Goal: Task Accomplishment & Management: Complete application form

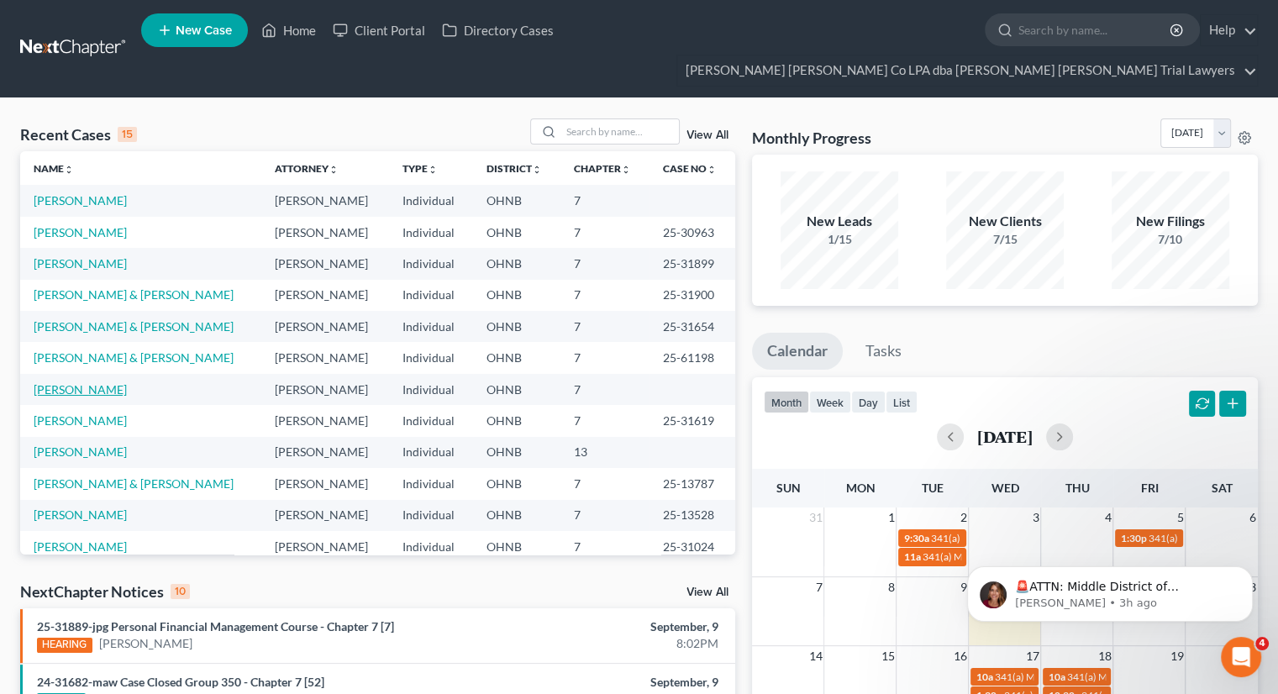
click at [90, 382] on link "[PERSON_NAME]" at bounding box center [80, 389] width 93 height 14
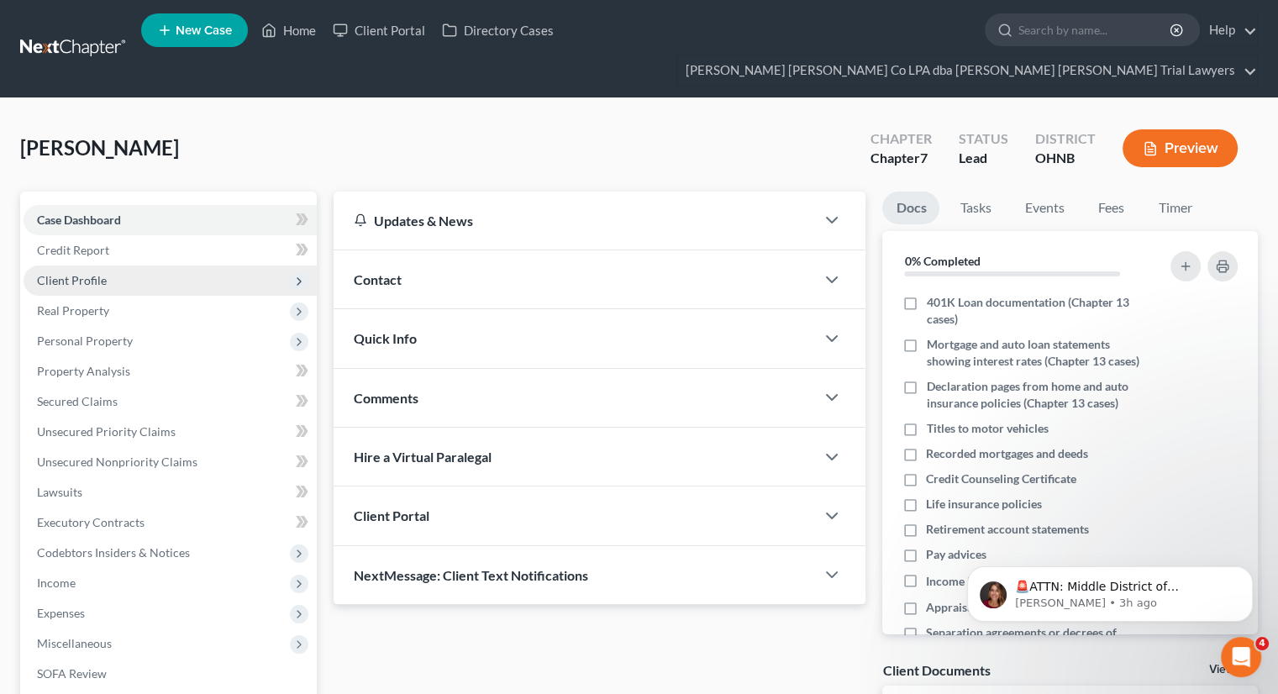
click at [102, 265] on span "Client Profile" at bounding box center [170, 280] width 293 height 30
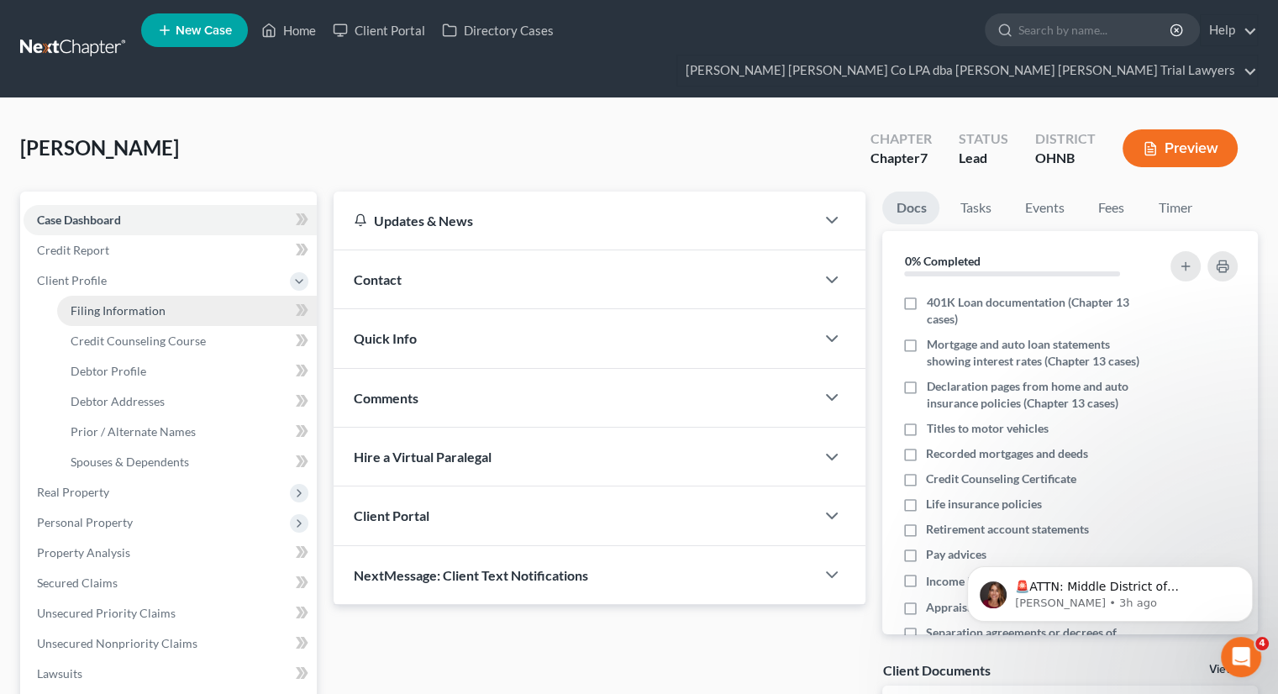
click at [115, 296] on link "Filing Information" at bounding box center [187, 311] width 260 height 30
select select "1"
select select "0"
select select "61"
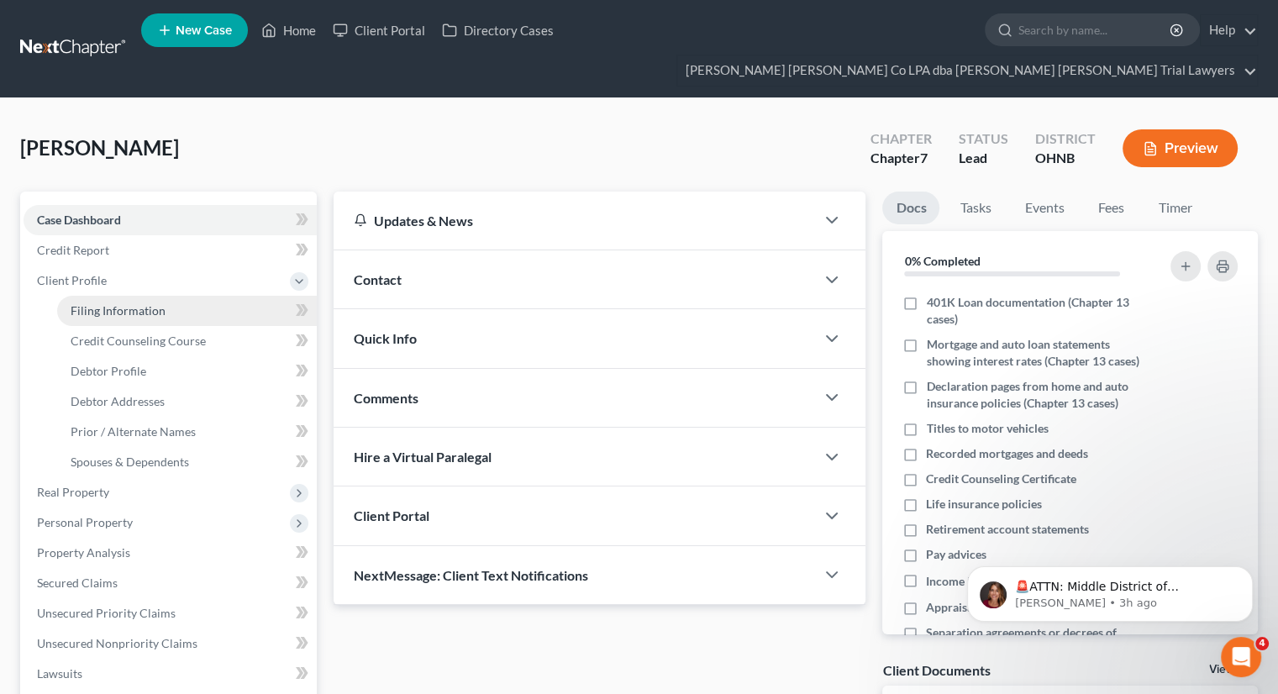
select select "0"
select select "36"
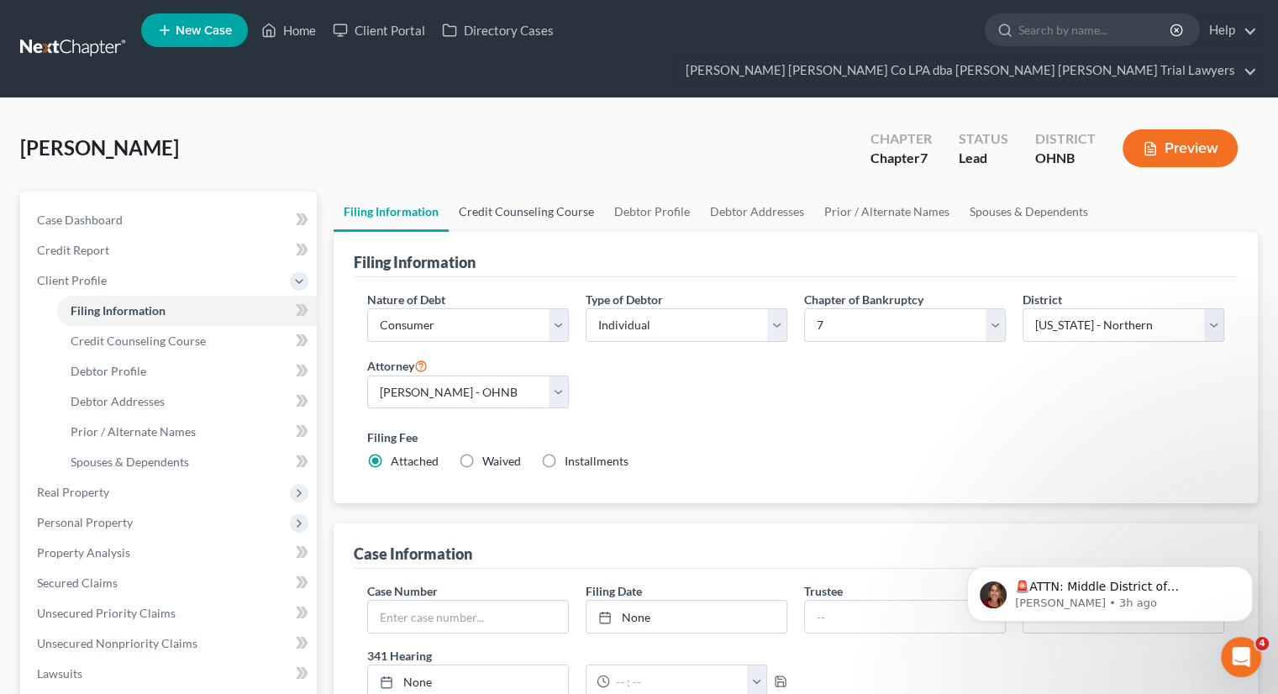
click at [515, 192] on link "Credit Counseling Course" at bounding box center [526, 212] width 155 height 40
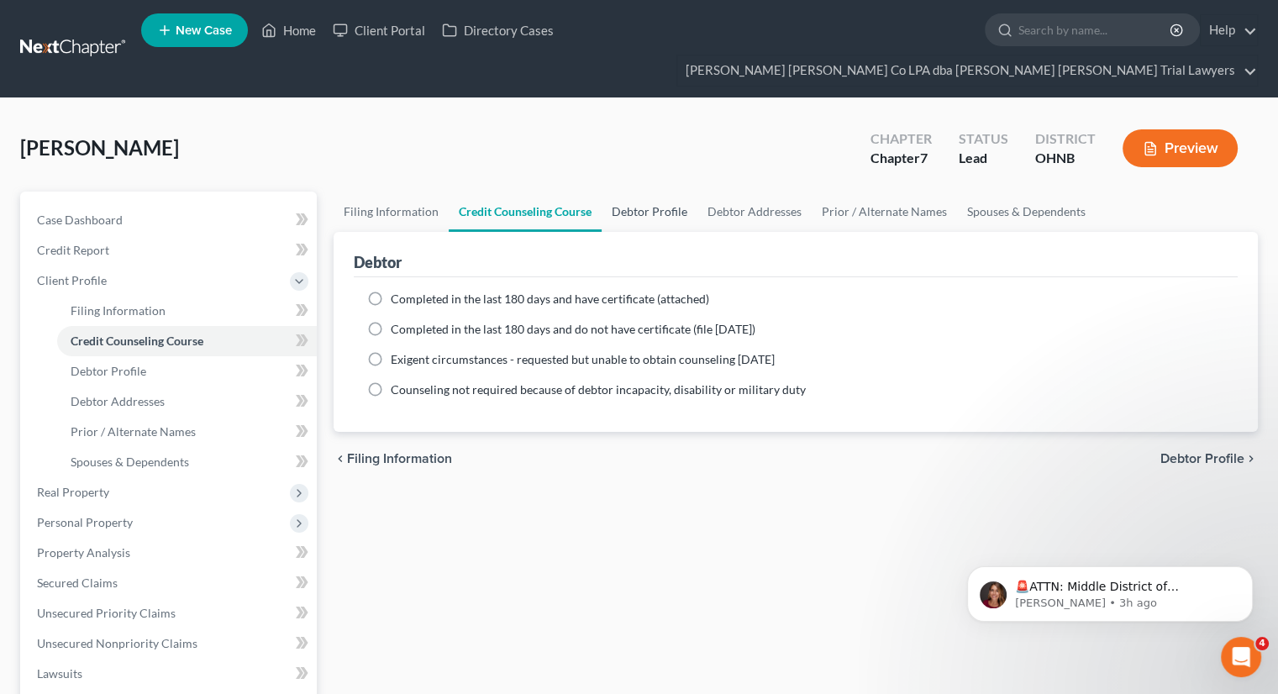
click at [643, 192] on link "Debtor Profile" at bounding box center [649, 212] width 96 height 40
select select "0"
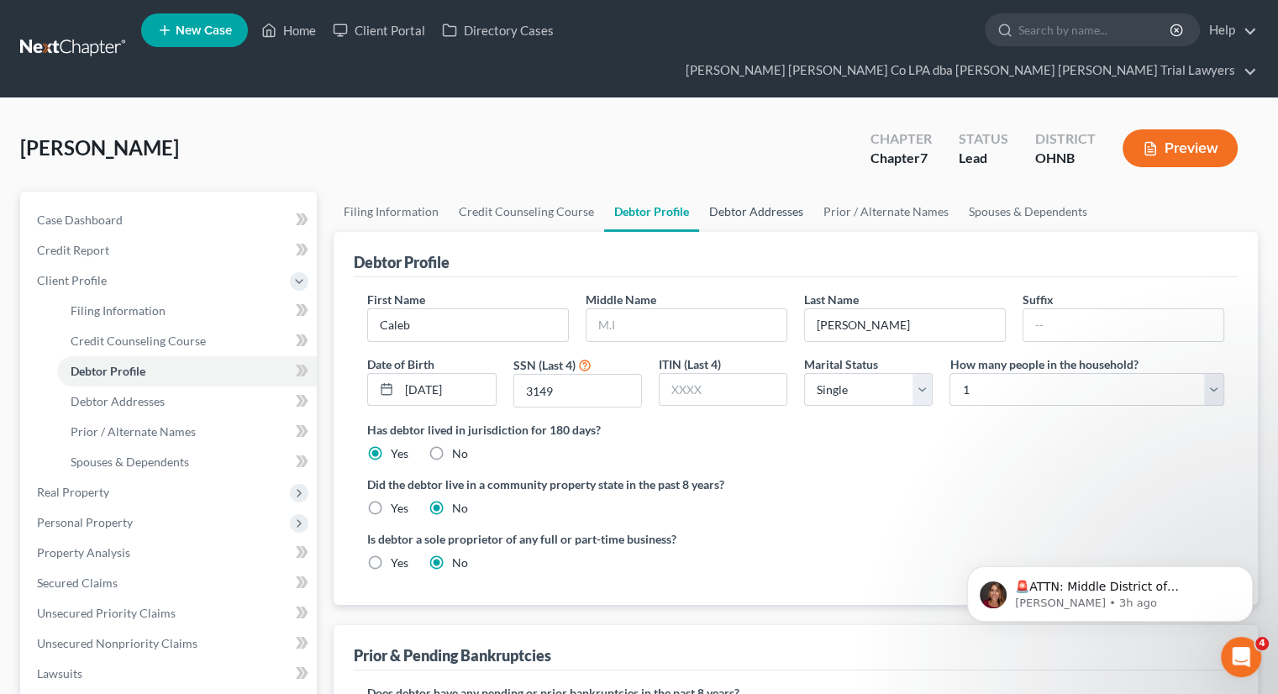
click at [739, 192] on link "Debtor Addresses" at bounding box center [756, 212] width 114 height 40
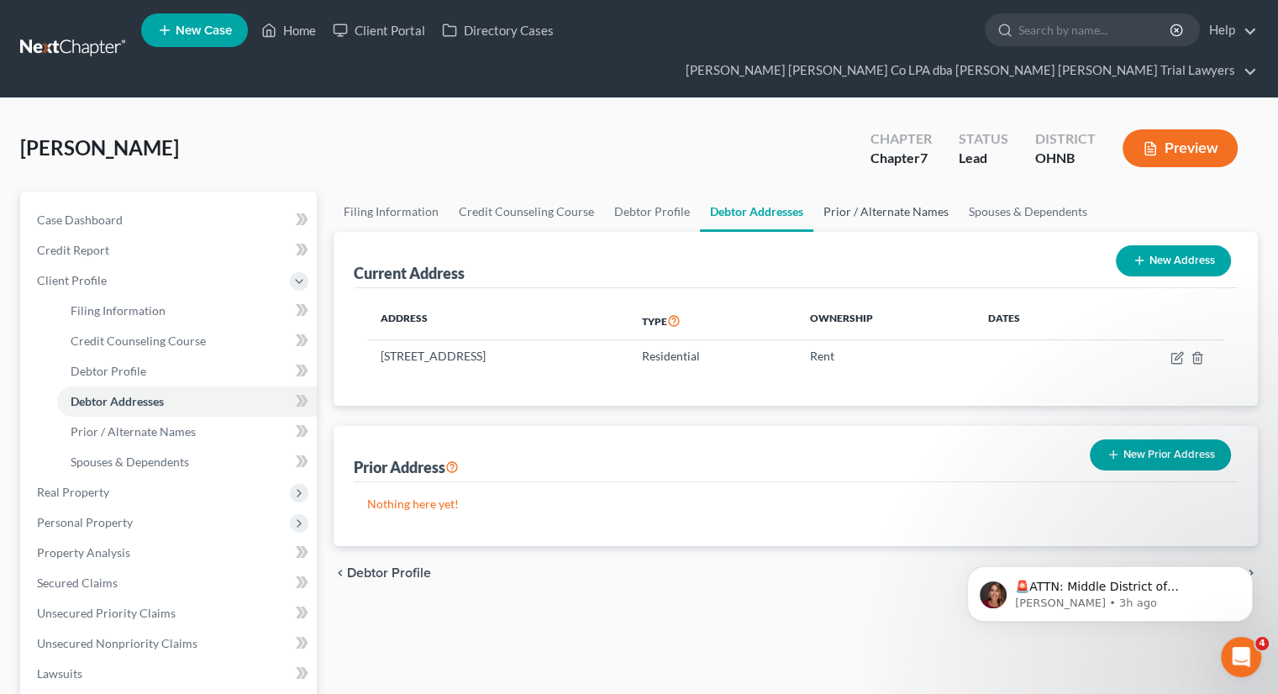
click at [864, 192] on link "Prior / Alternate Names" at bounding box center [885, 212] width 145 height 40
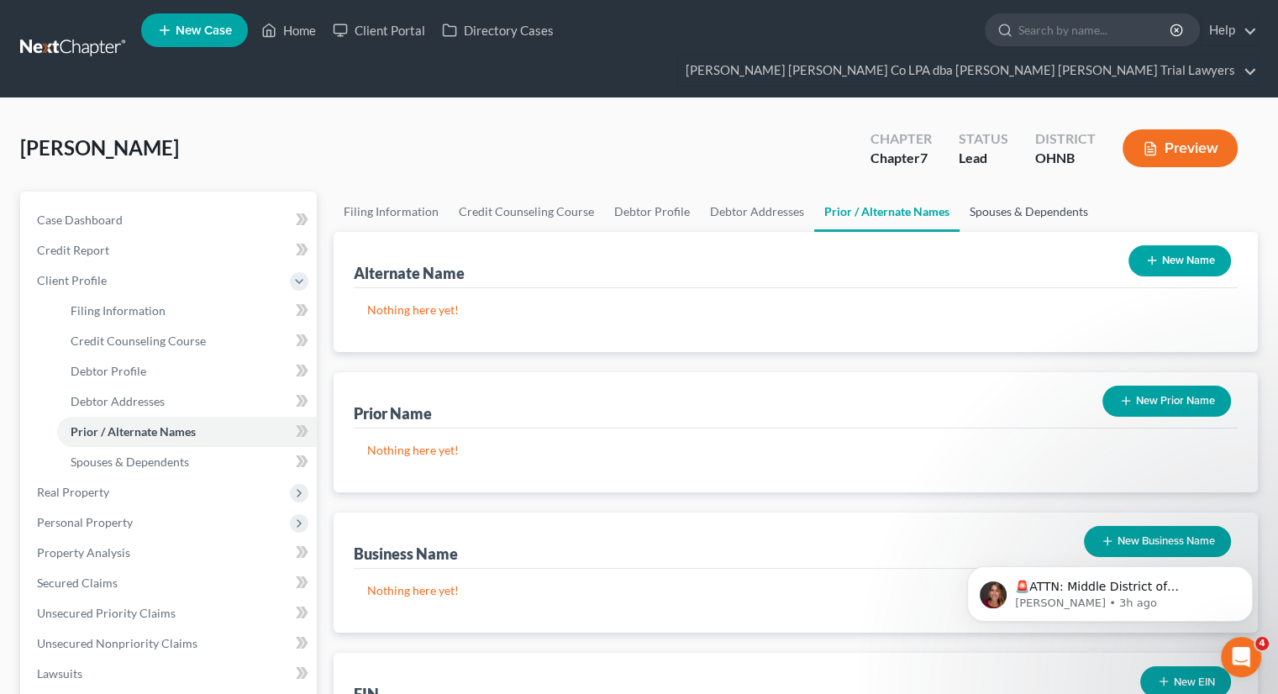
click at [1049, 192] on link "Spouses & Dependents" at bounding box center [1028, 212] width 139 height 40
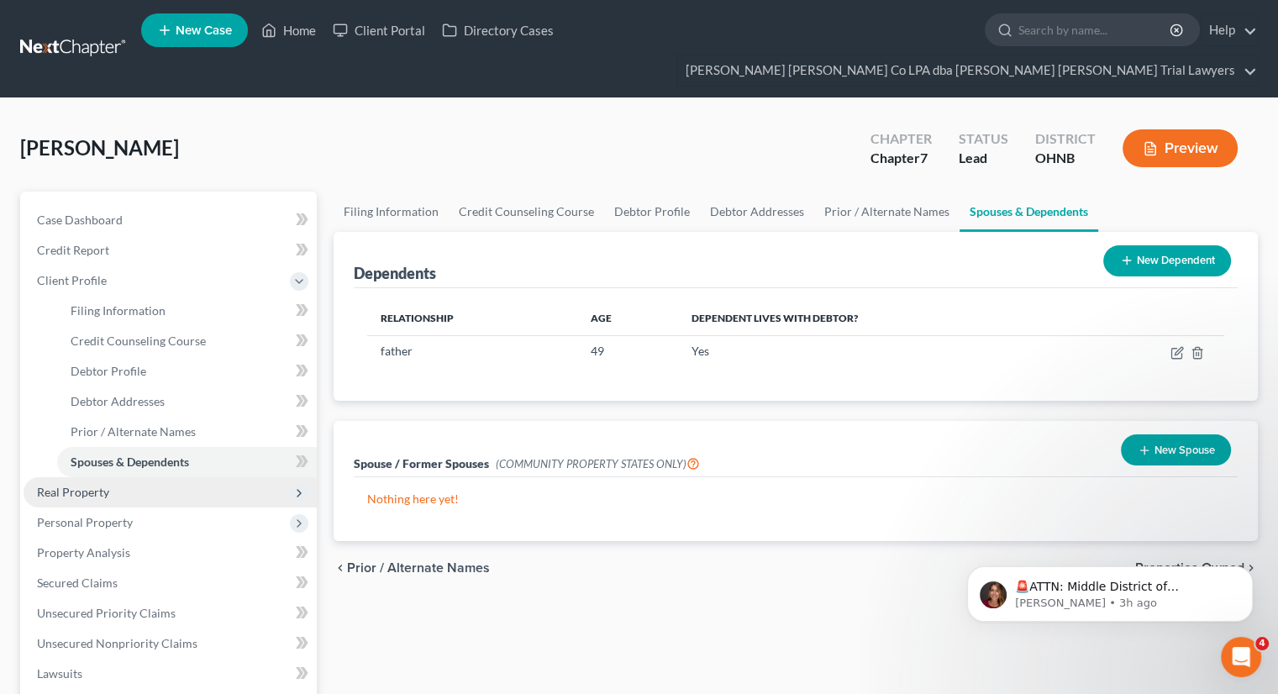
click at [98, 485] on span "Real Property" at bounding box center [73, 492] width 72 height 14
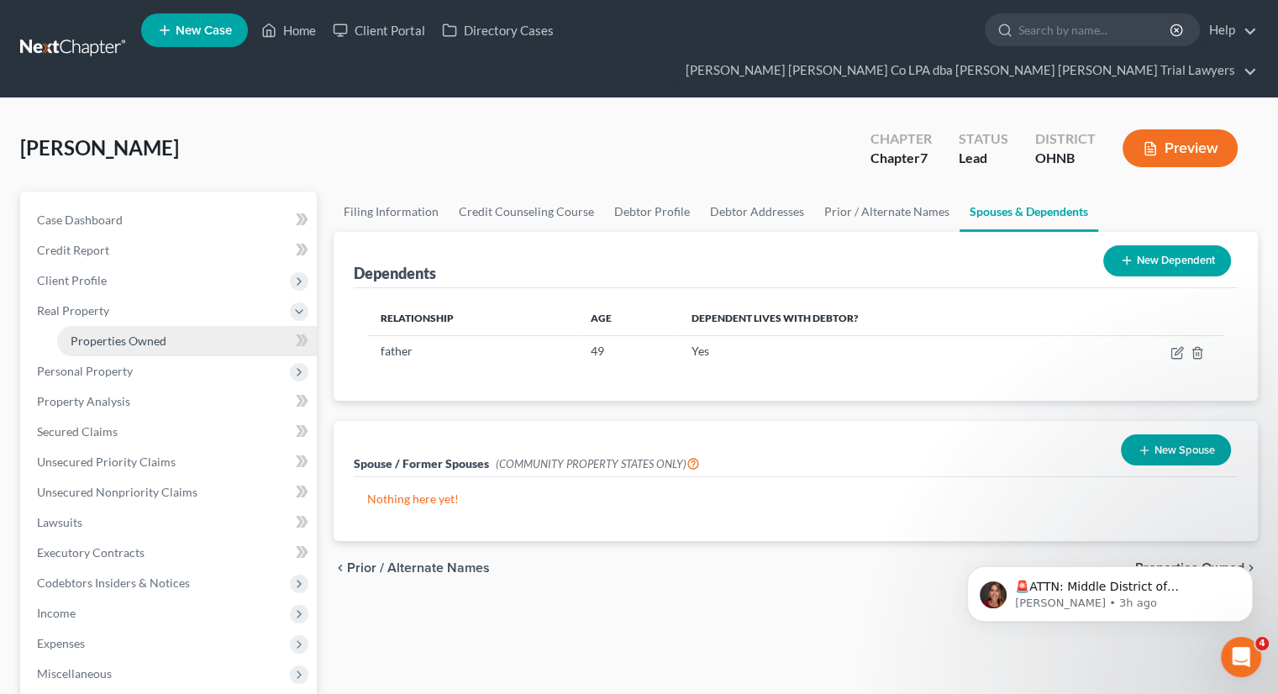
click at [148, 334] on span "Properties Owned" at bounding box center [119, 341] width 96 height 14
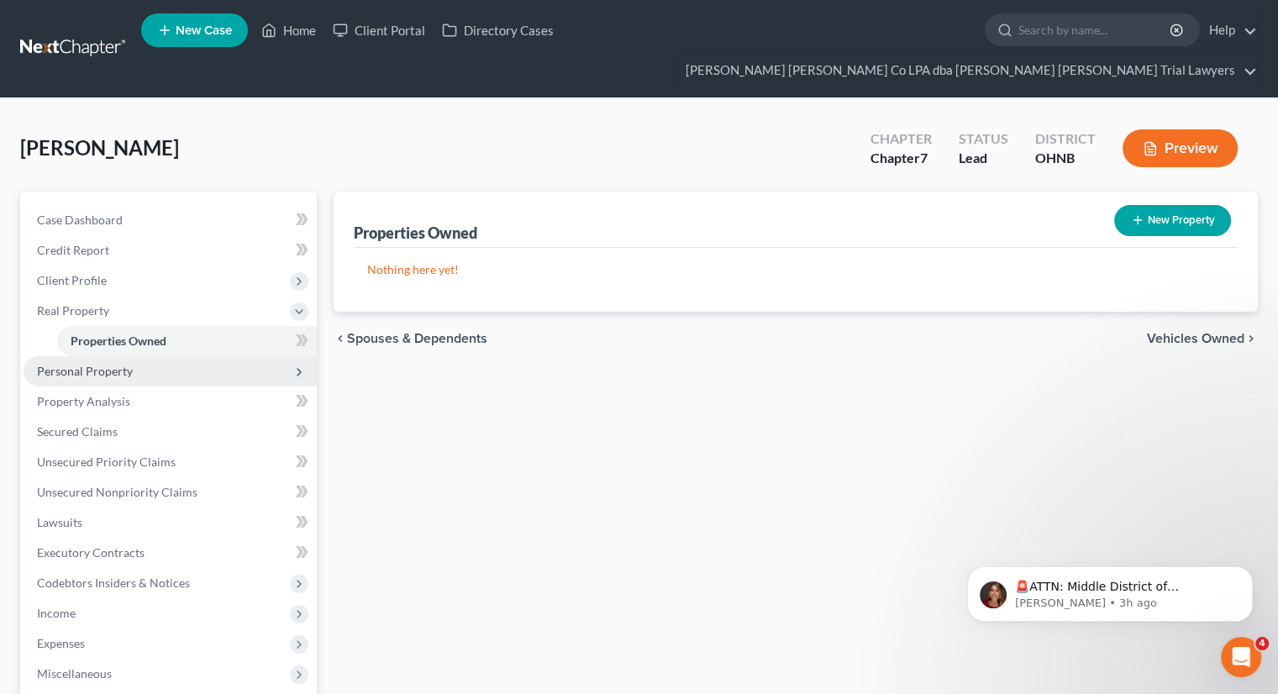
click at [129, 364] on span "Personal Property" at bounding box center [85, 371] width 96 height 14
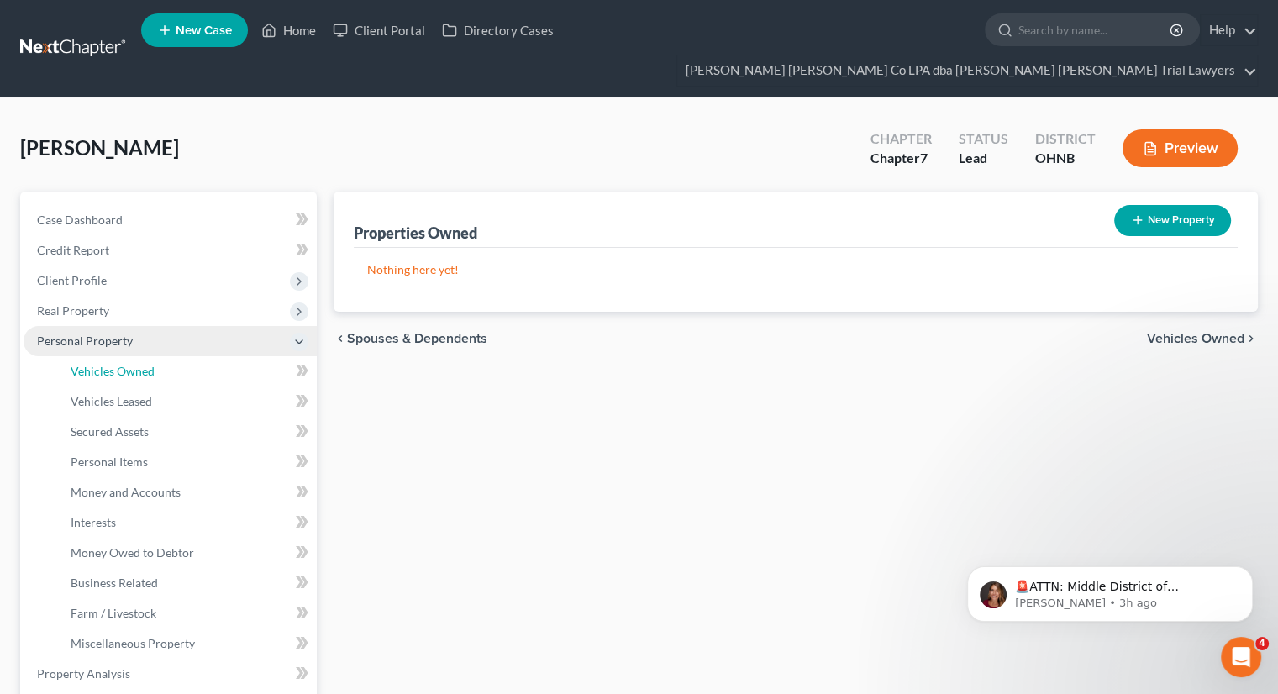
click at [129, 364] on span "Vehicles Owned" at bounding box center [113, 371] width 84 height 14
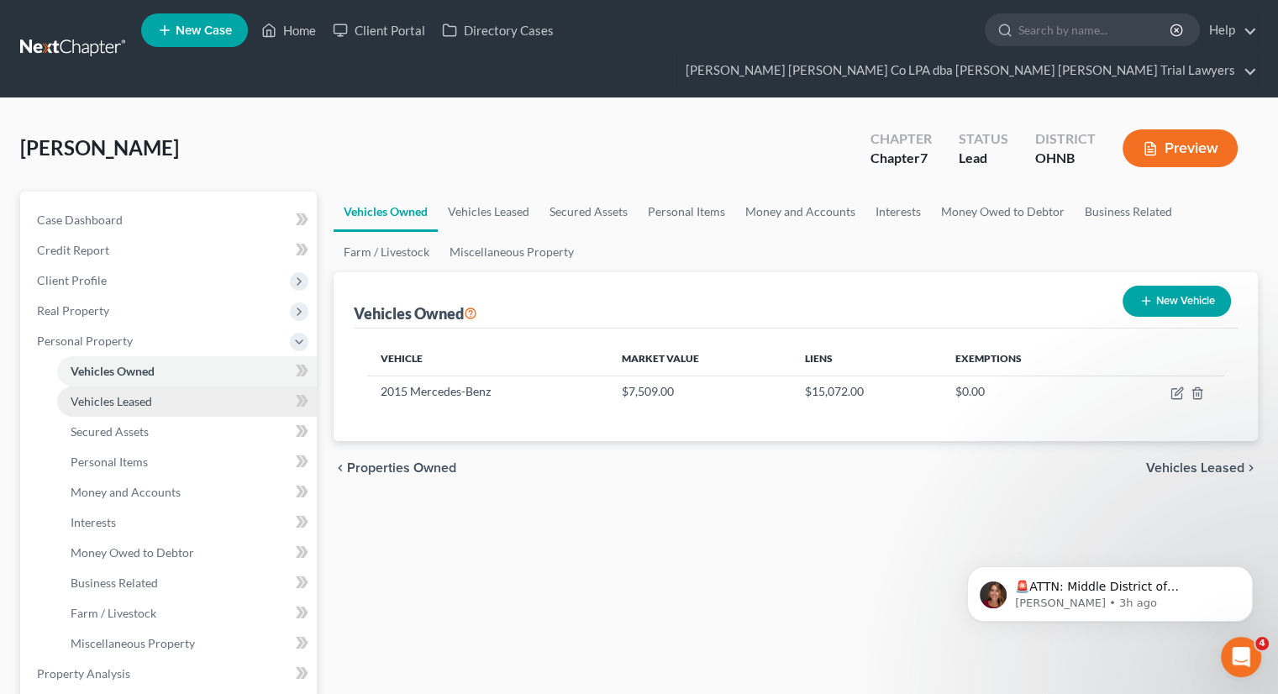
click at [133, 394] on span "Vehicles Leased" at bounding box center [111, 401] width 81 height 14
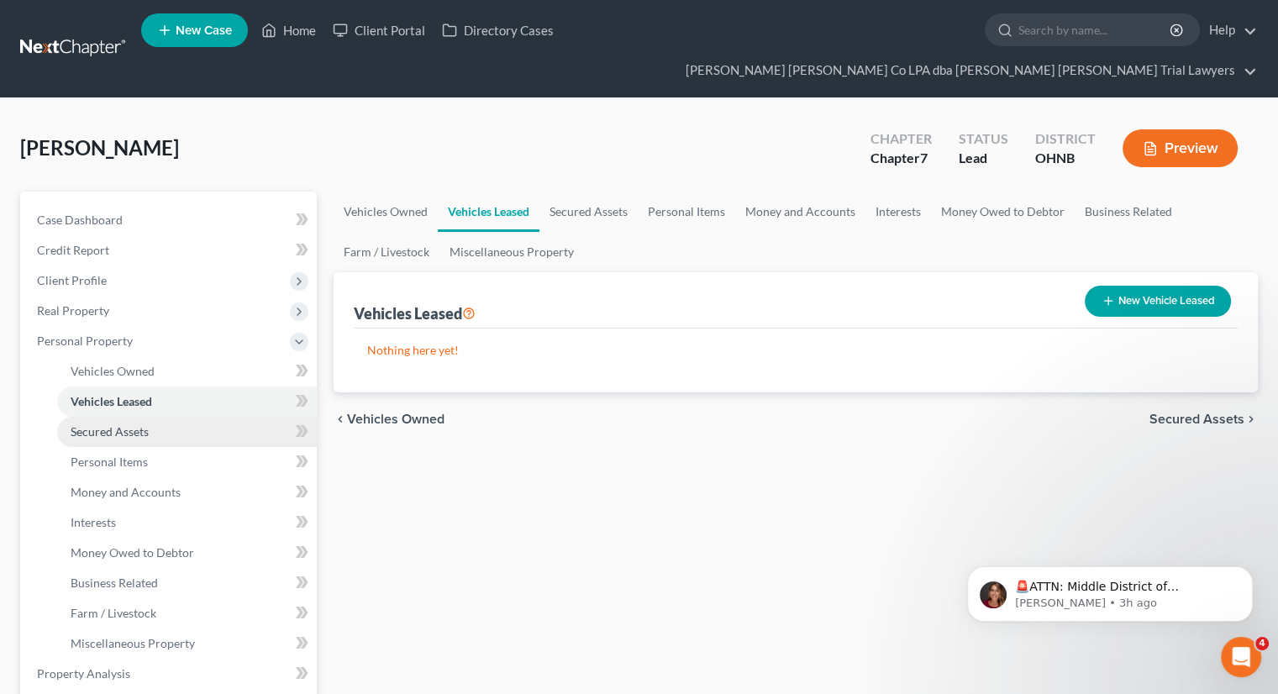
click at [136, 424] on span "Secured Assets" at bounding box center [110, 431] width 78 height 14
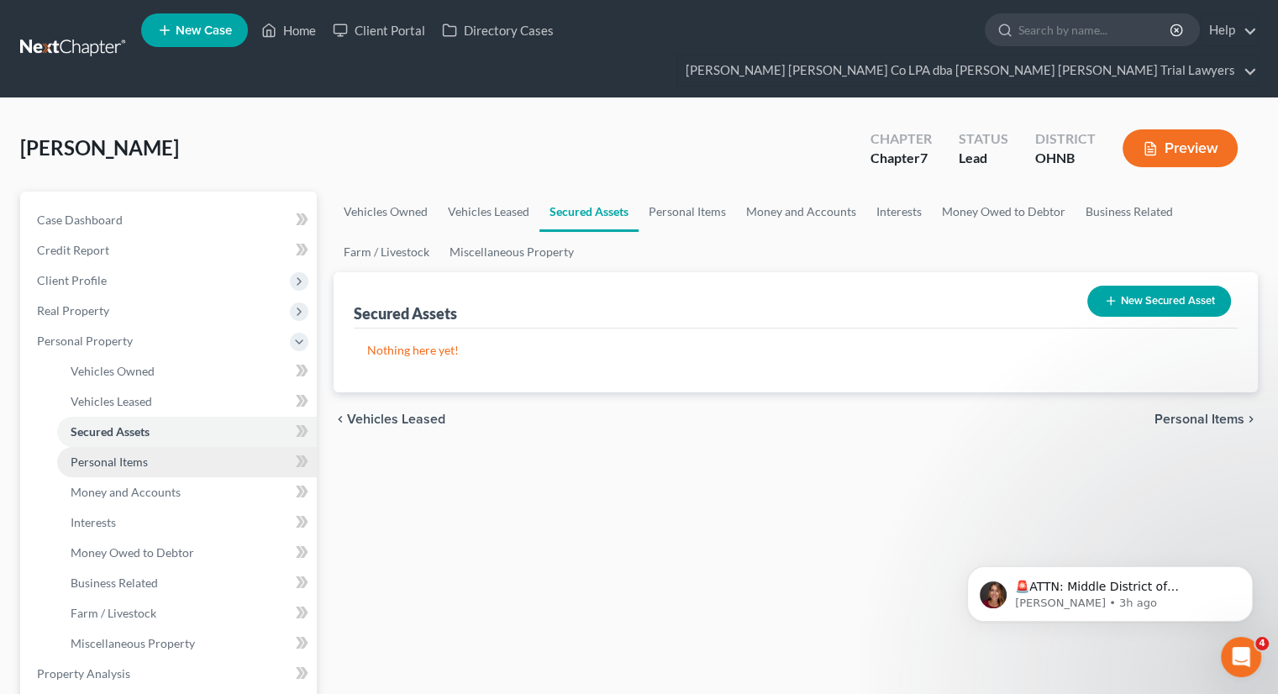
click at [139, 454] on span "Personal Items" at bounding box center [109, 461] width 77 height 14
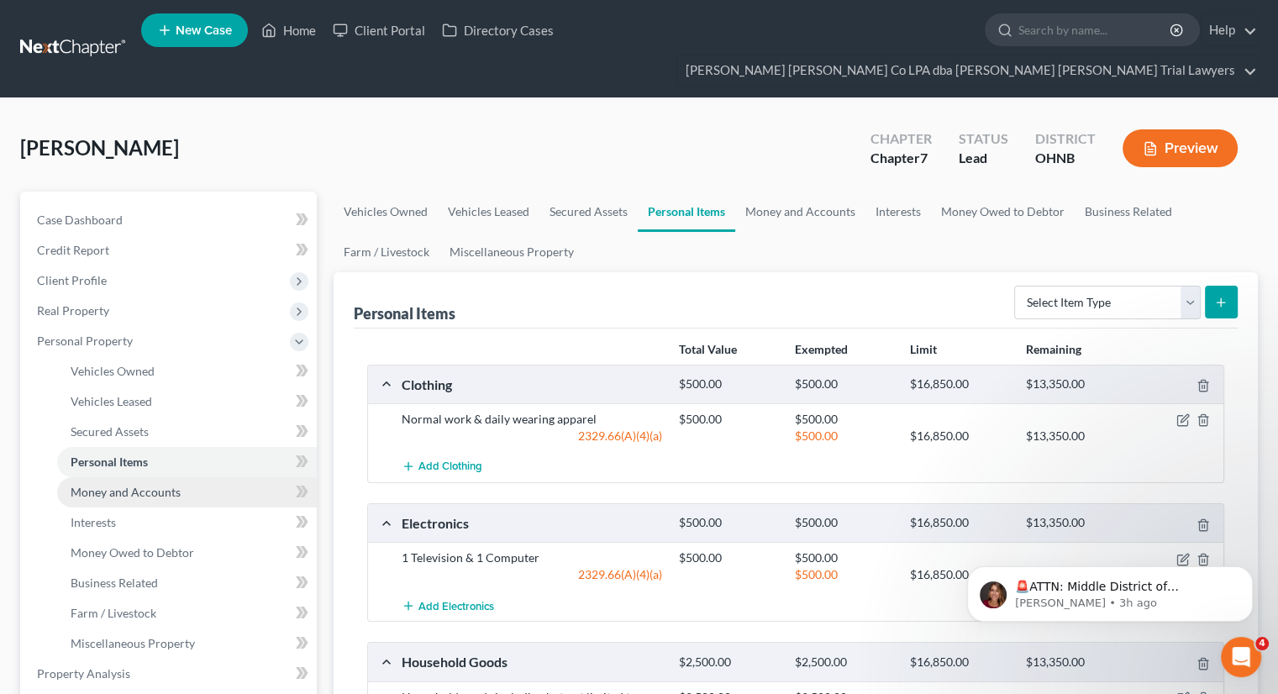
click at [169, 485] on span "Money and Accounts" at bounding box center [126, 492] width 110 height 14
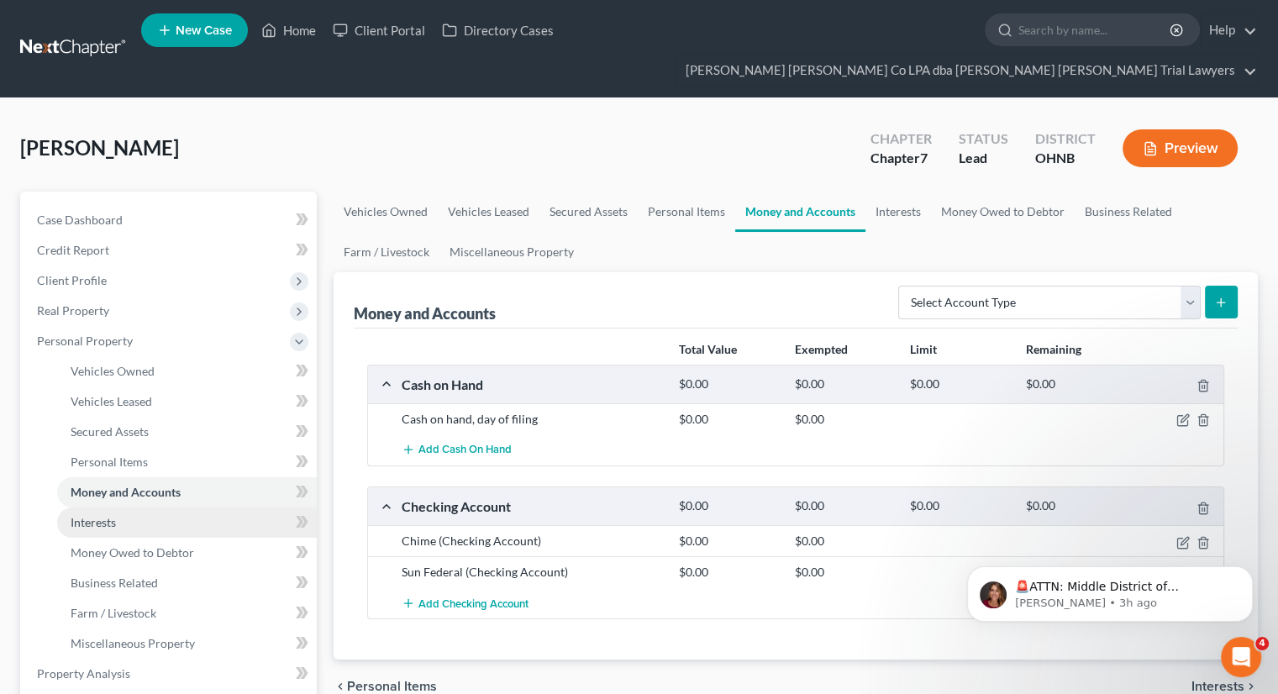
click at [164, 507] on link "Interests" at bounding box center [187, 522] width 260 height 30
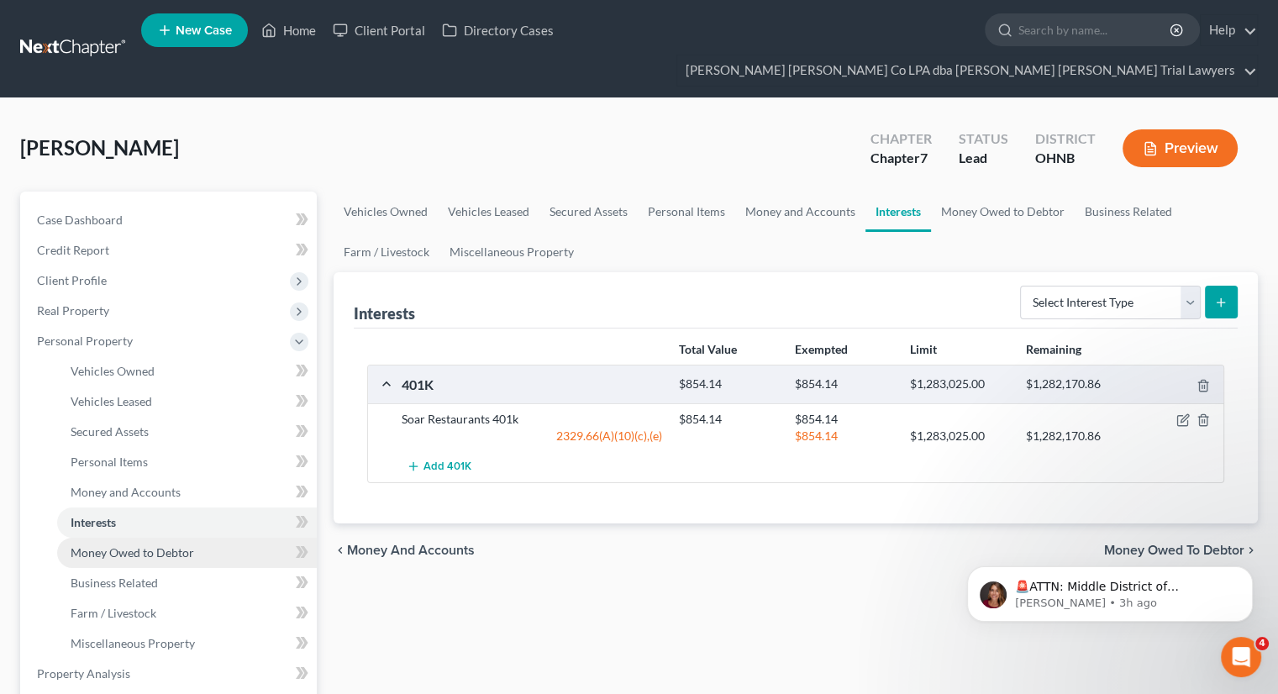
click at [159, 545] on span "Money Owed to Debtor" at bounding box center [132, 552] width 123 height 14
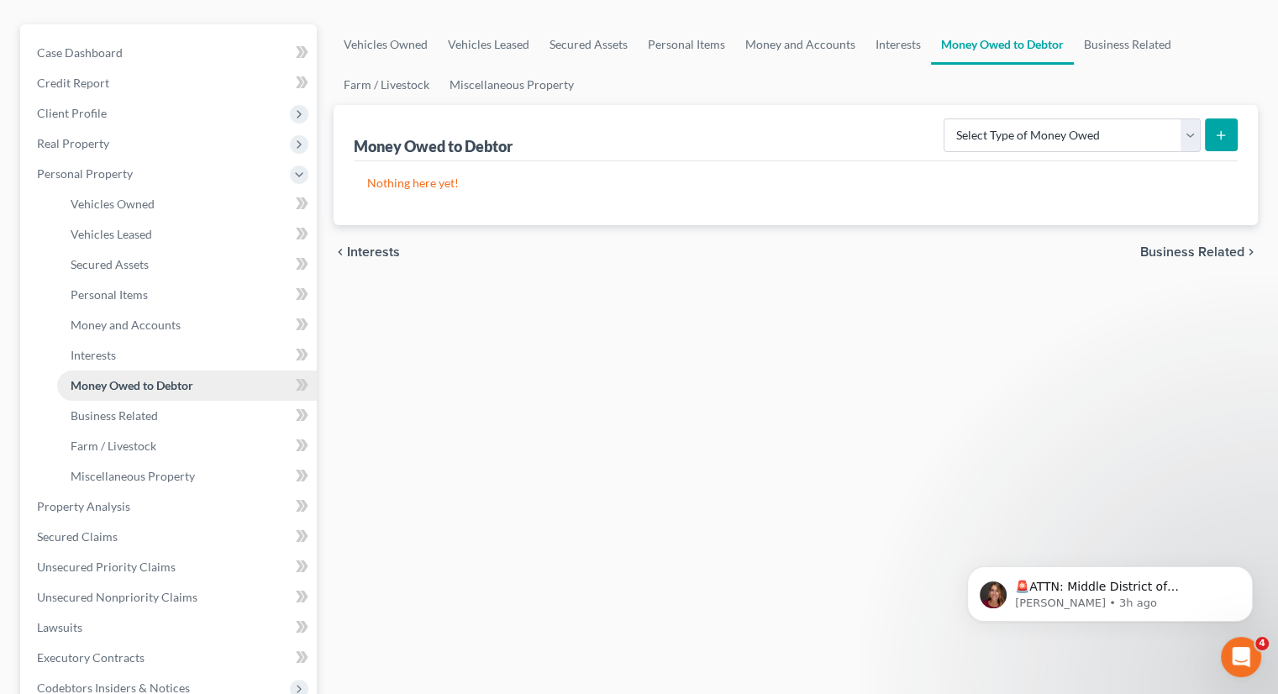
scroll to position [168, 0]
click at [157, 468] on span "Miscellaneous Property" at bounding box center [133, 475] width 124 height 14
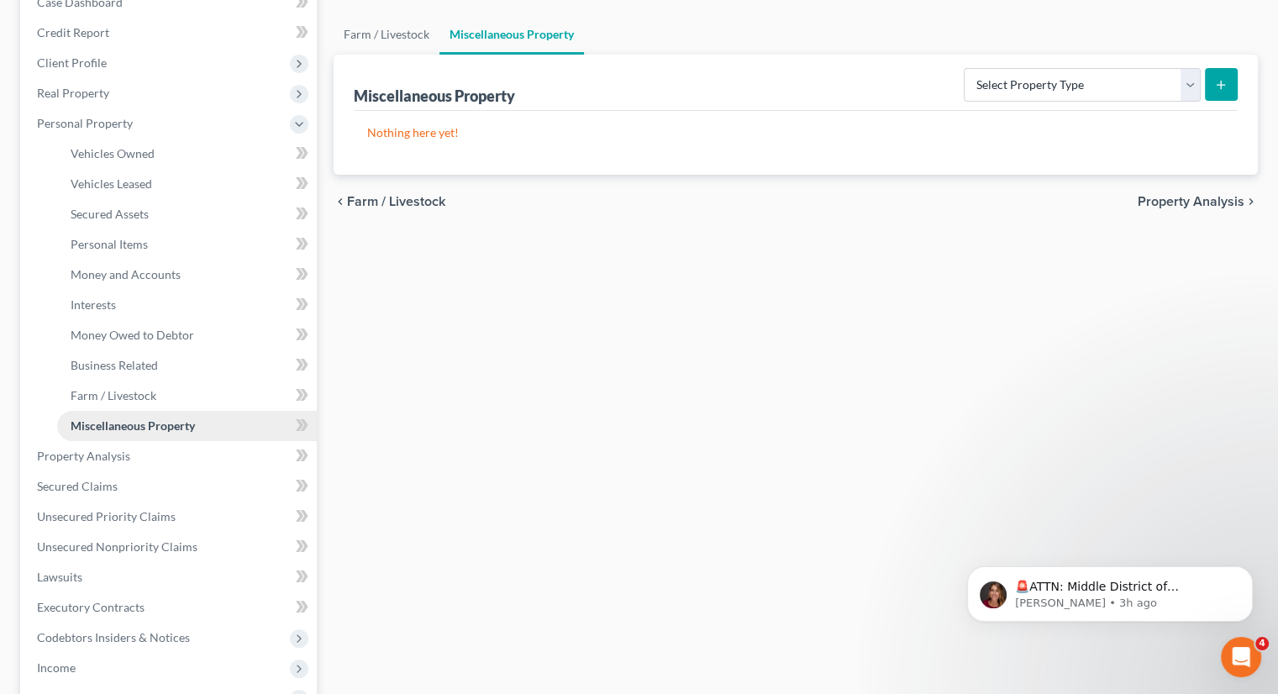
scroll to position [239, 0]
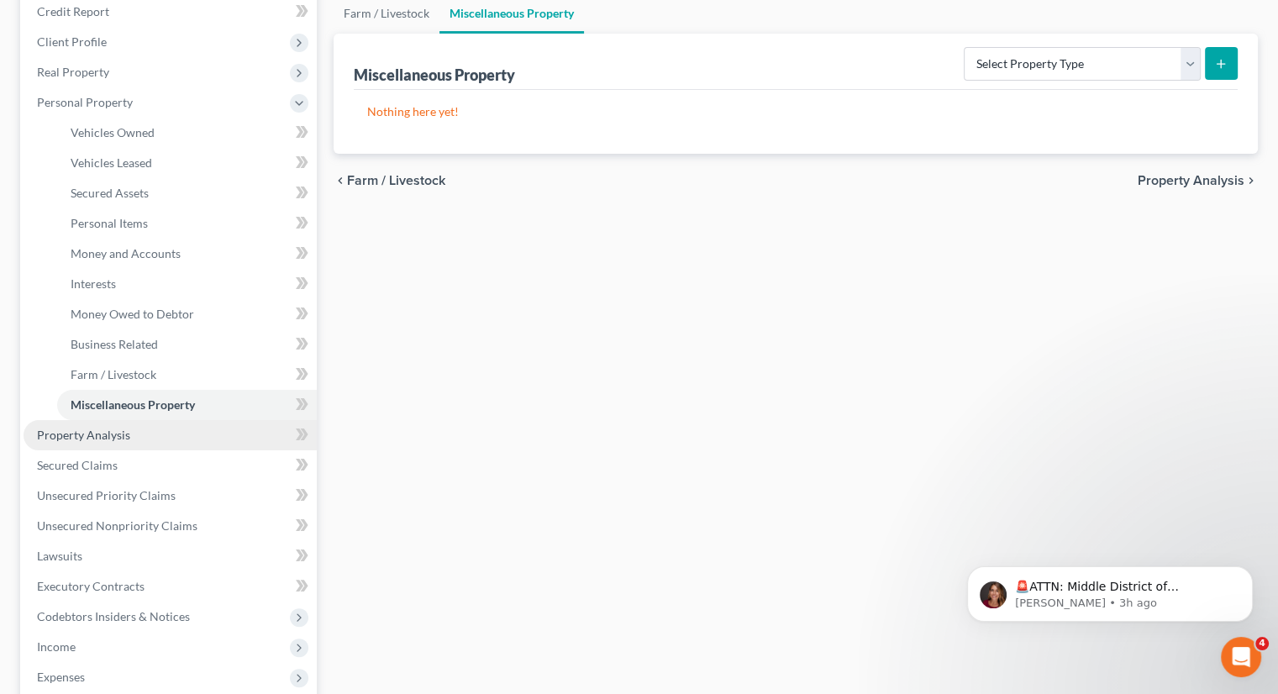
click at [155, 420] on link "Property Analysis" at bounding box center [170, 435] width 293 height 30
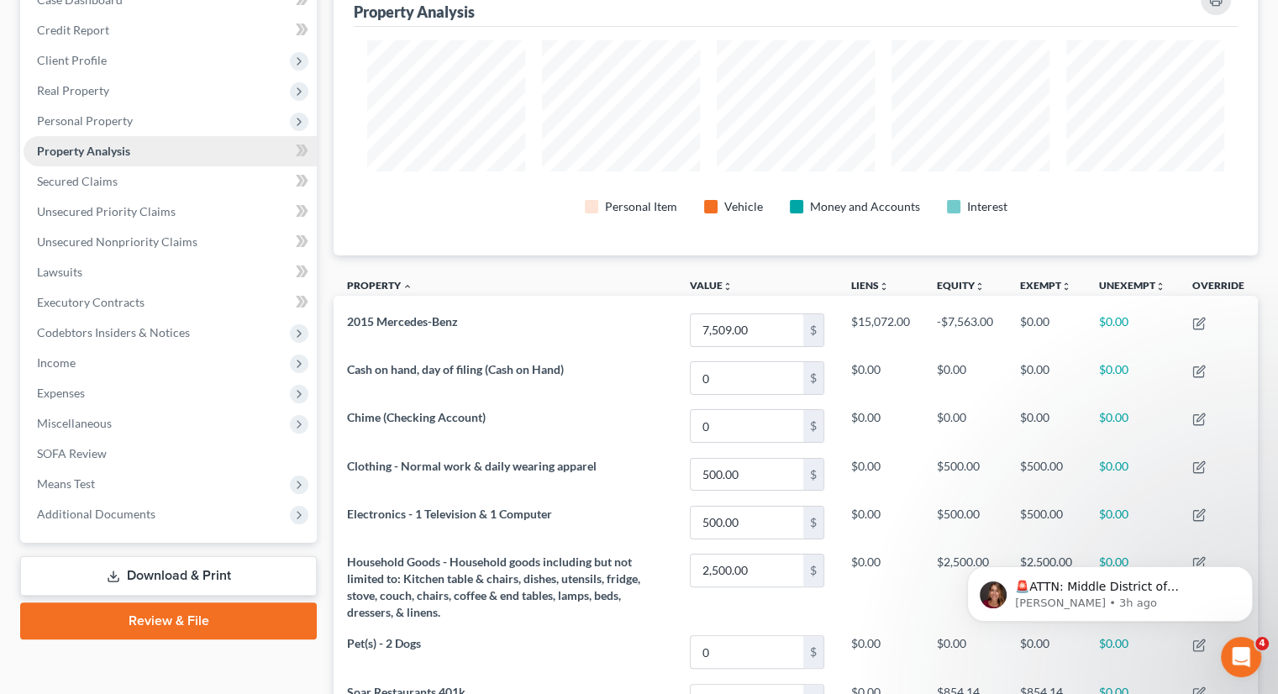
scroll to position [221, 0]
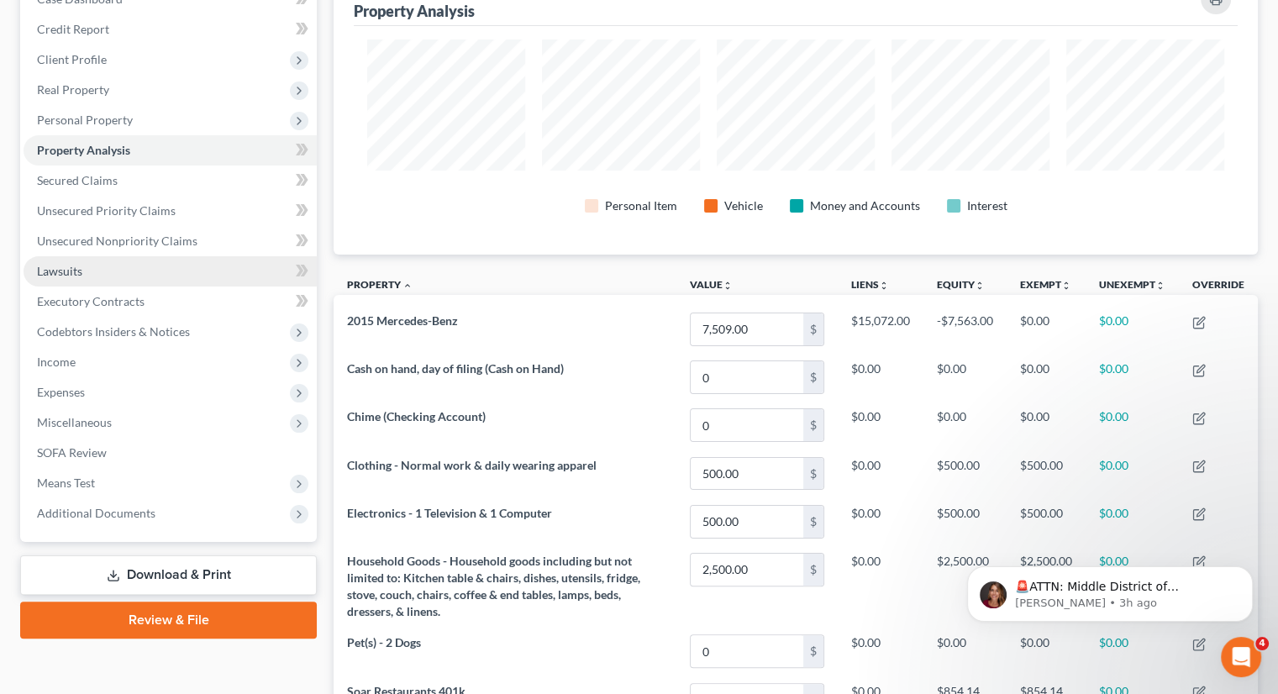
click at [148, 256] on link "Lawsuits" at bounding box center [170, 271] width 293 height 30
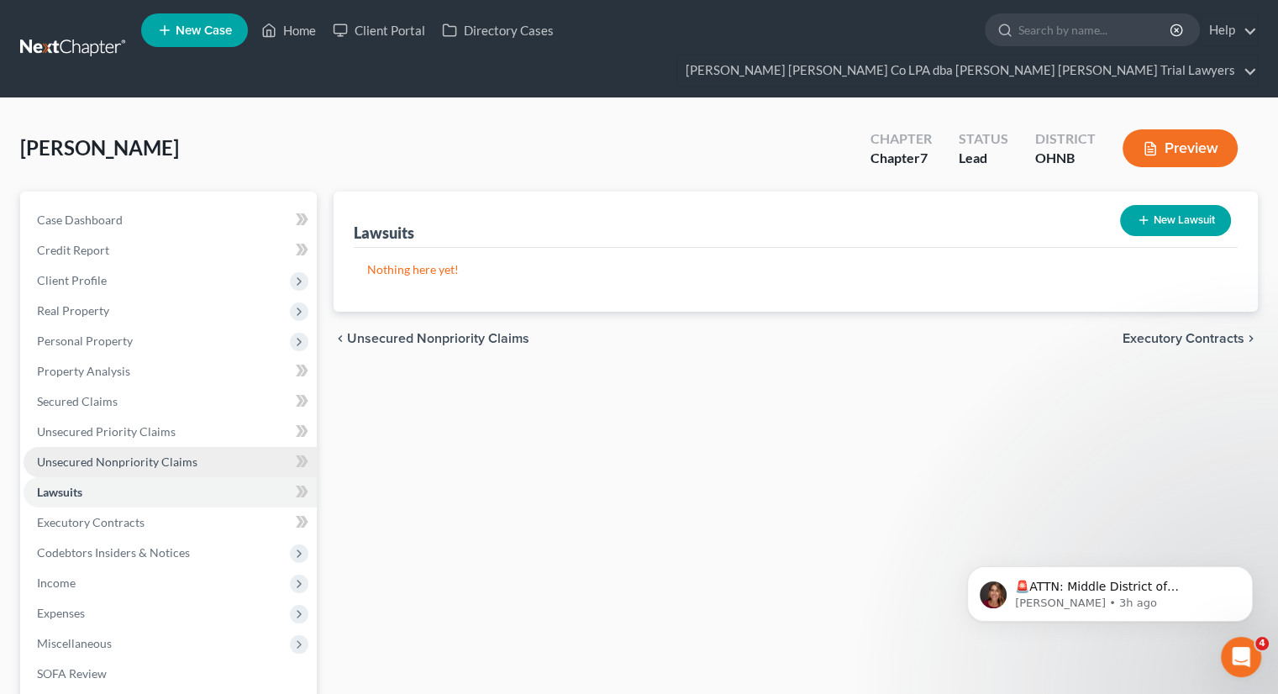
click at [138, 447] on link "Unsecured Nonpriority Claims" at bounding box center [170, 462] width 293 height 30
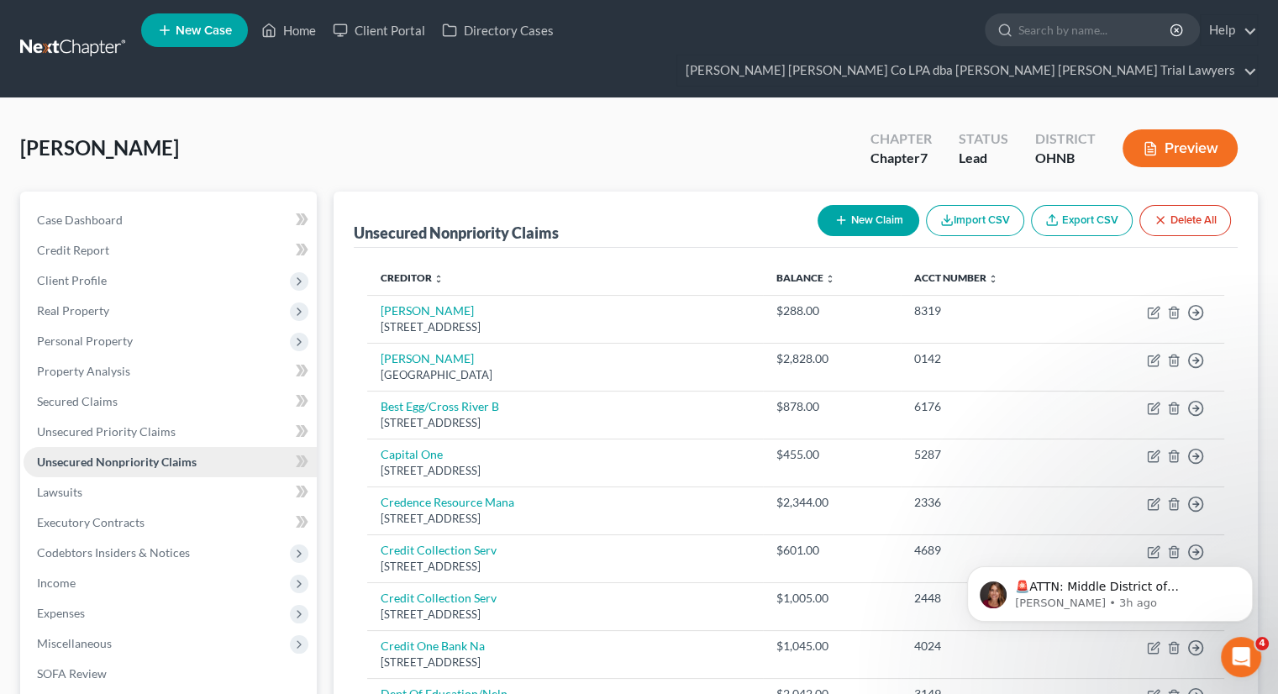
scroll to position [192, 0]
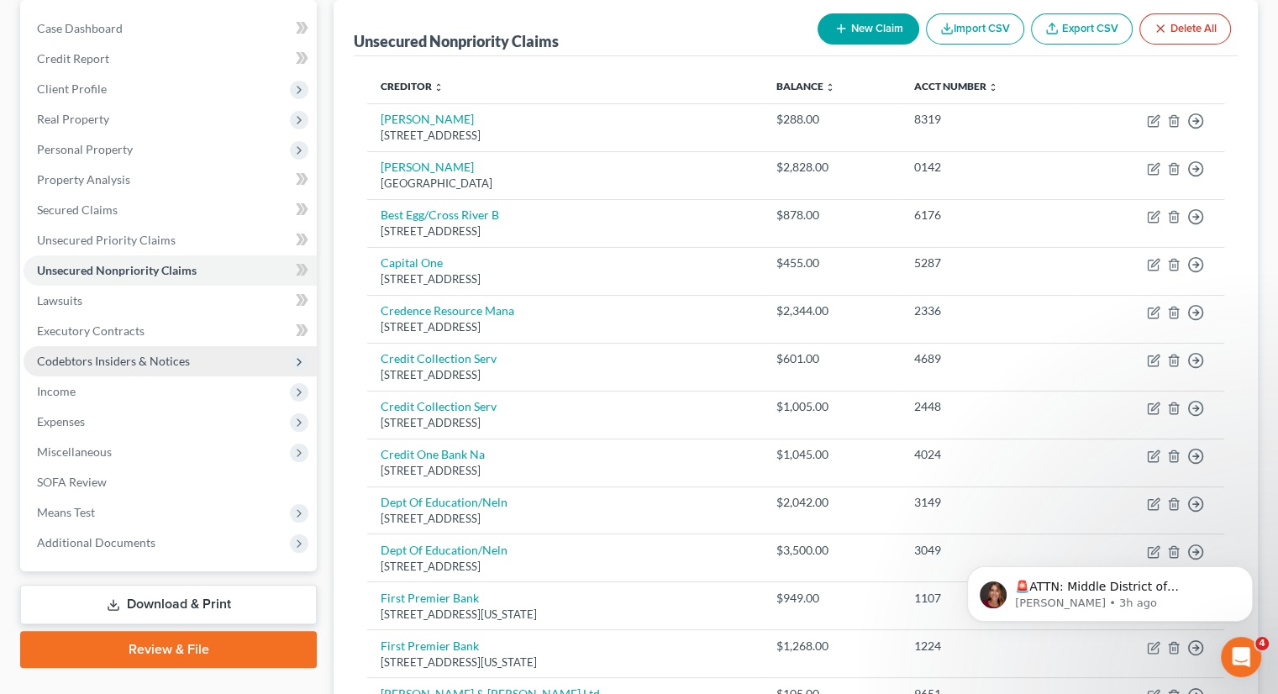
click at [92, 354] on span "Codebtors Insiders & Notices" at bounding box center [113, 361] width 153 height 14
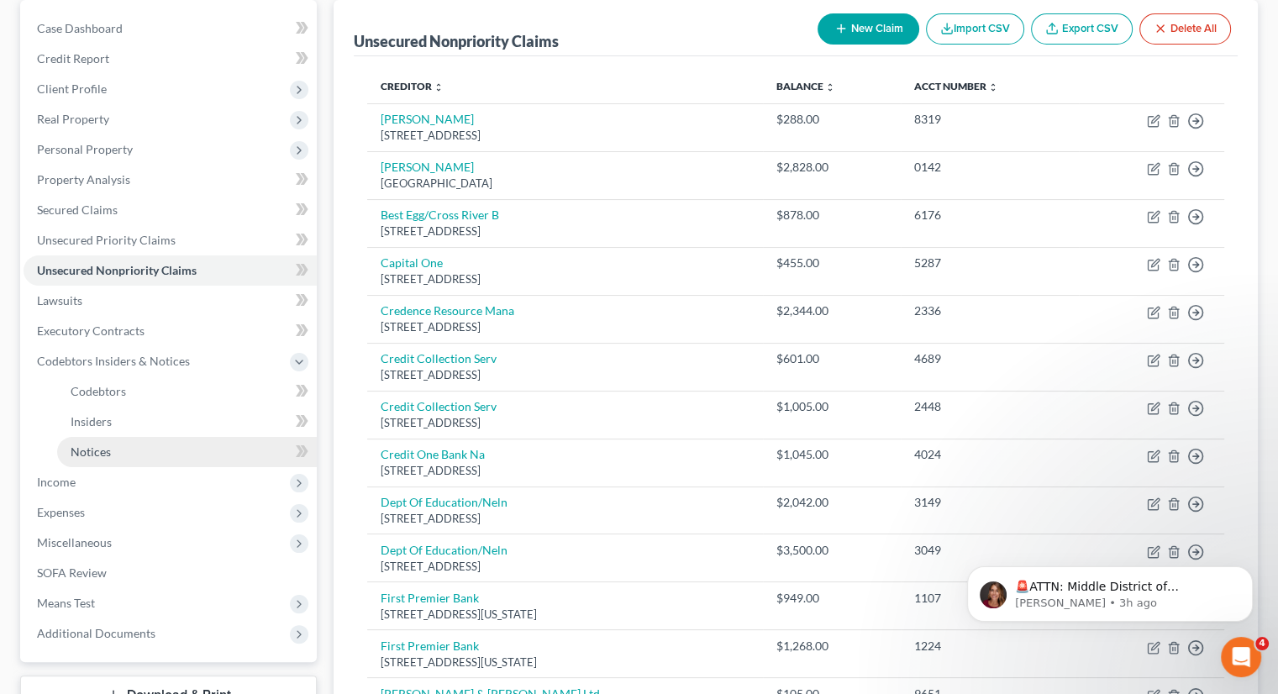
click at [104, 444] on span "Notices" at bounding box center [91, 451] width 40 height 14
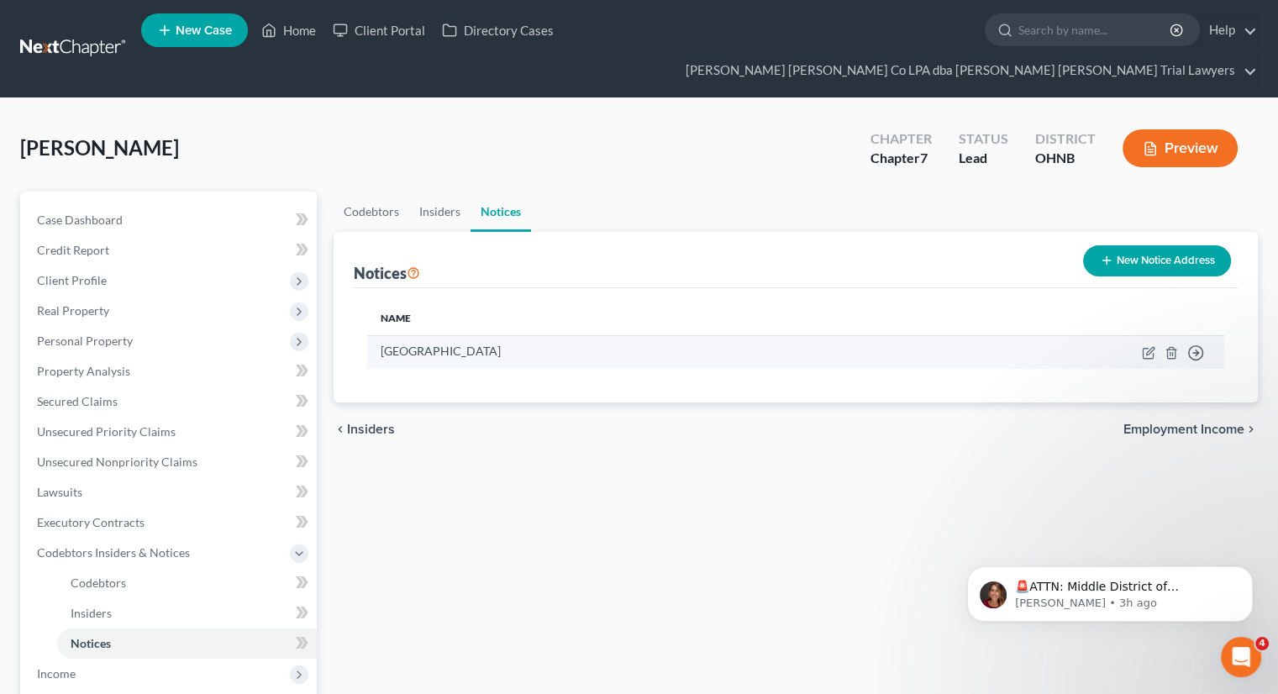
click at [1169, 335] on td "Move to D Move to E Move to F Move to G" at bounding box center [1055, 351] width 338 height 33
click at [1170, 346] on icon "button" at bounding box center [1170, 352] width 13 height 13
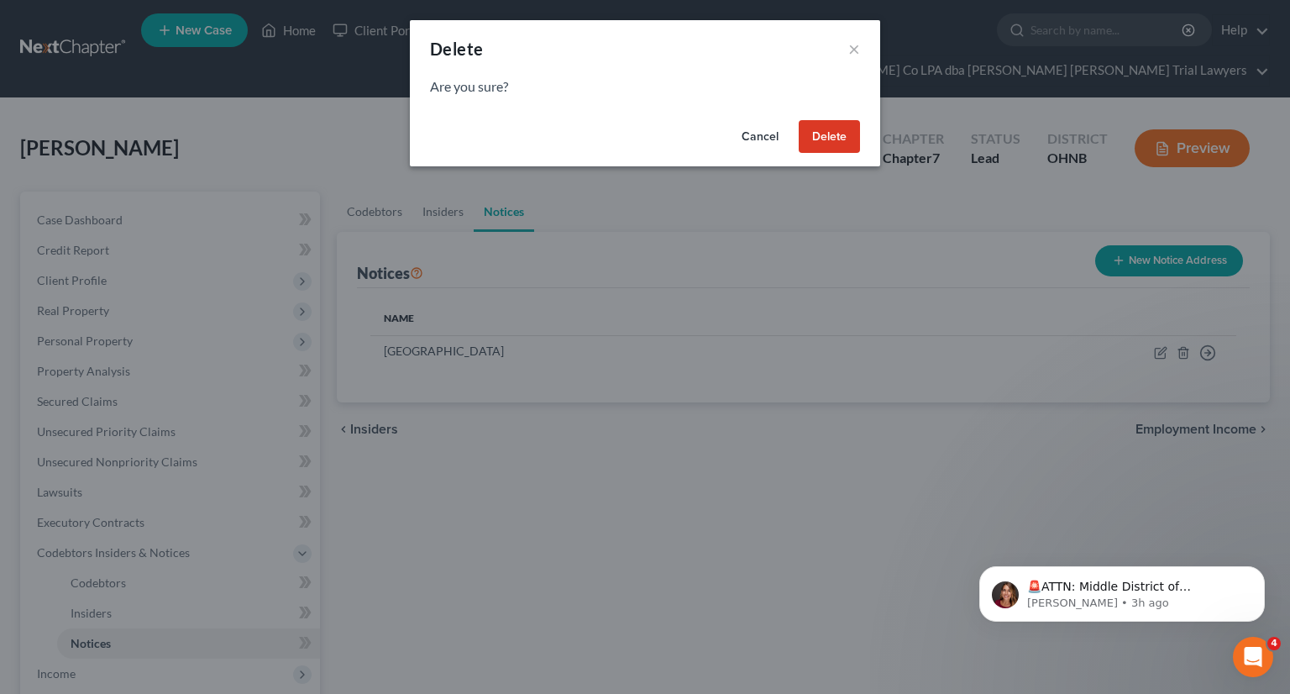
click at [830, 128] on button "Delete" at bounding box center [829, 137] width 61 height 34
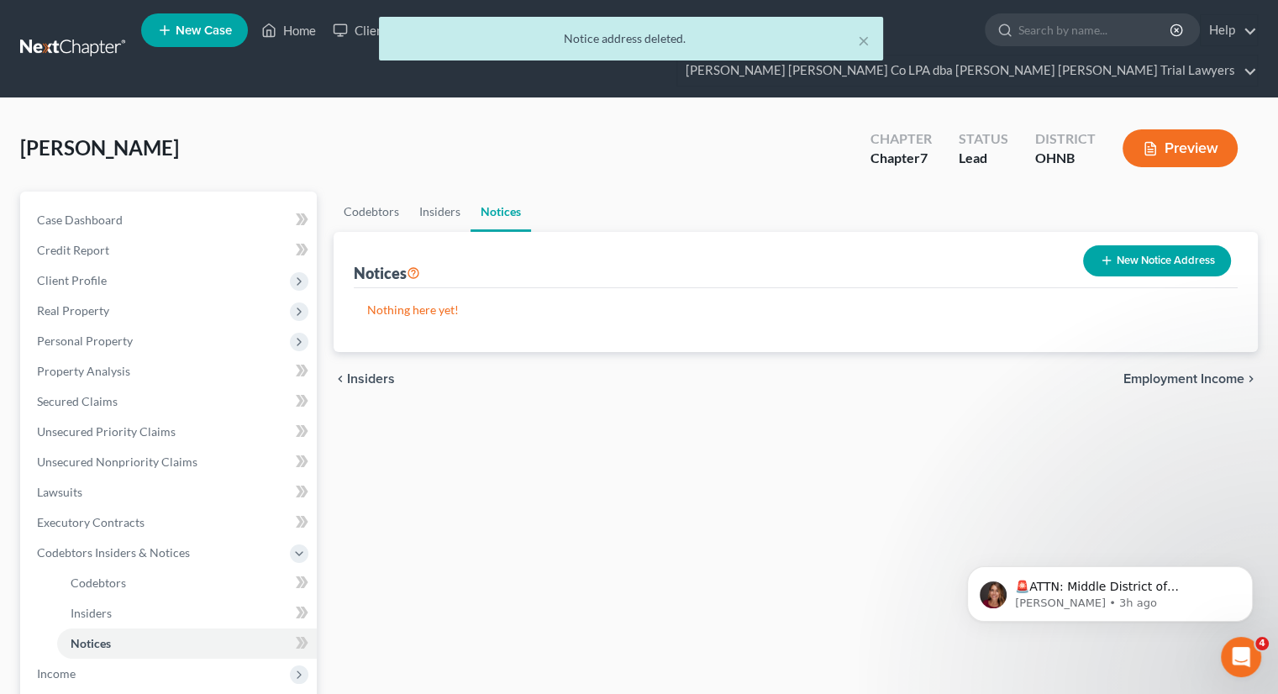
scroll to position [289, 0]
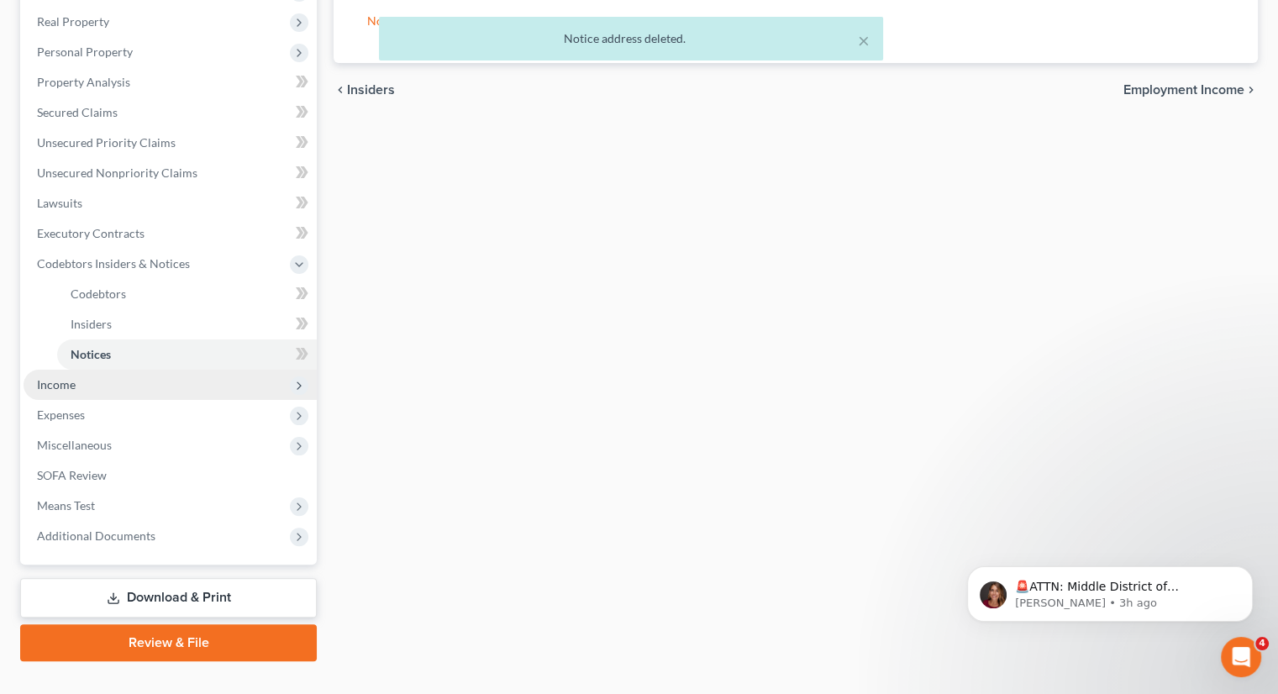
click at [124, 370] on span "Income" at bounding box center [170, 385] width 293 height 30
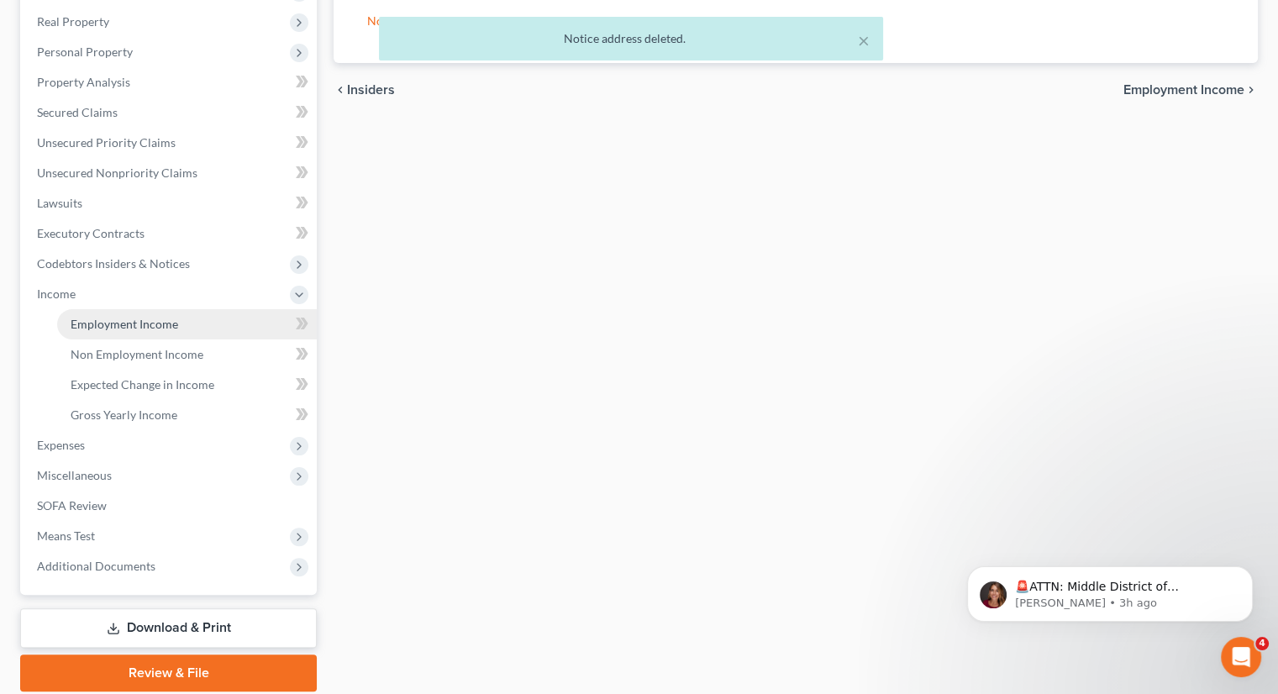
click at [140, 317] on span "Employment Income" at bounding box center [125, 324] width 108 height 14
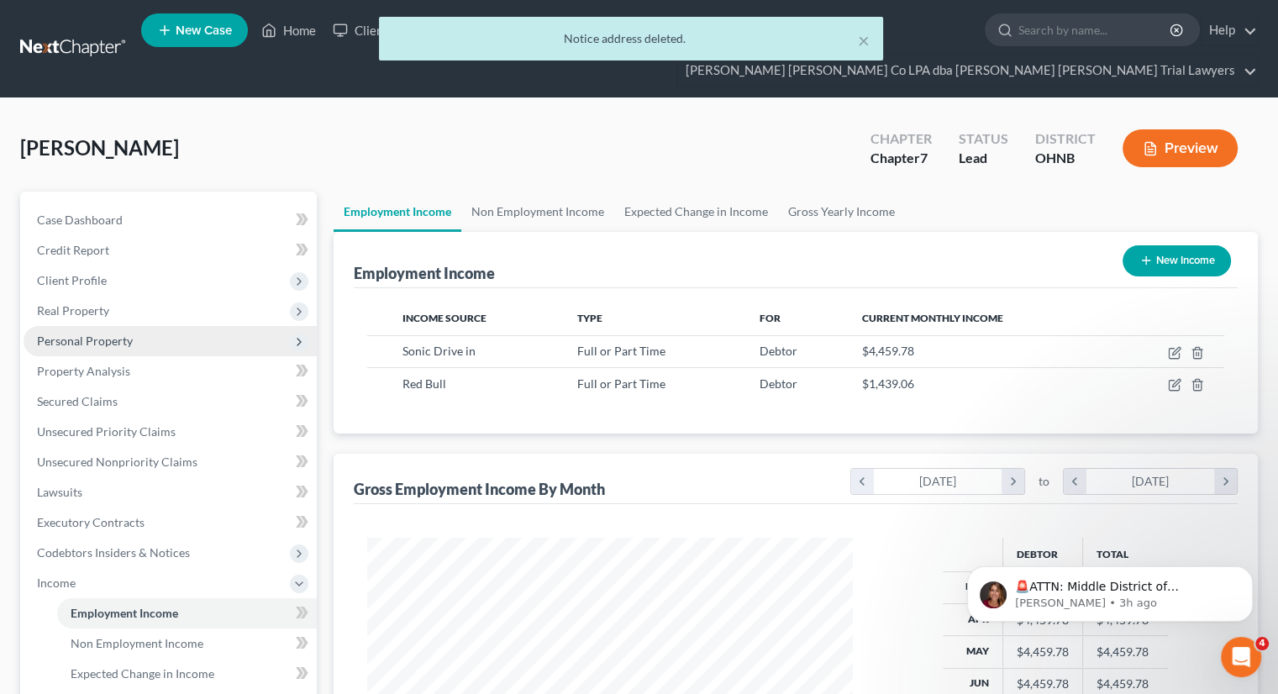
scroll to position [299, 518]
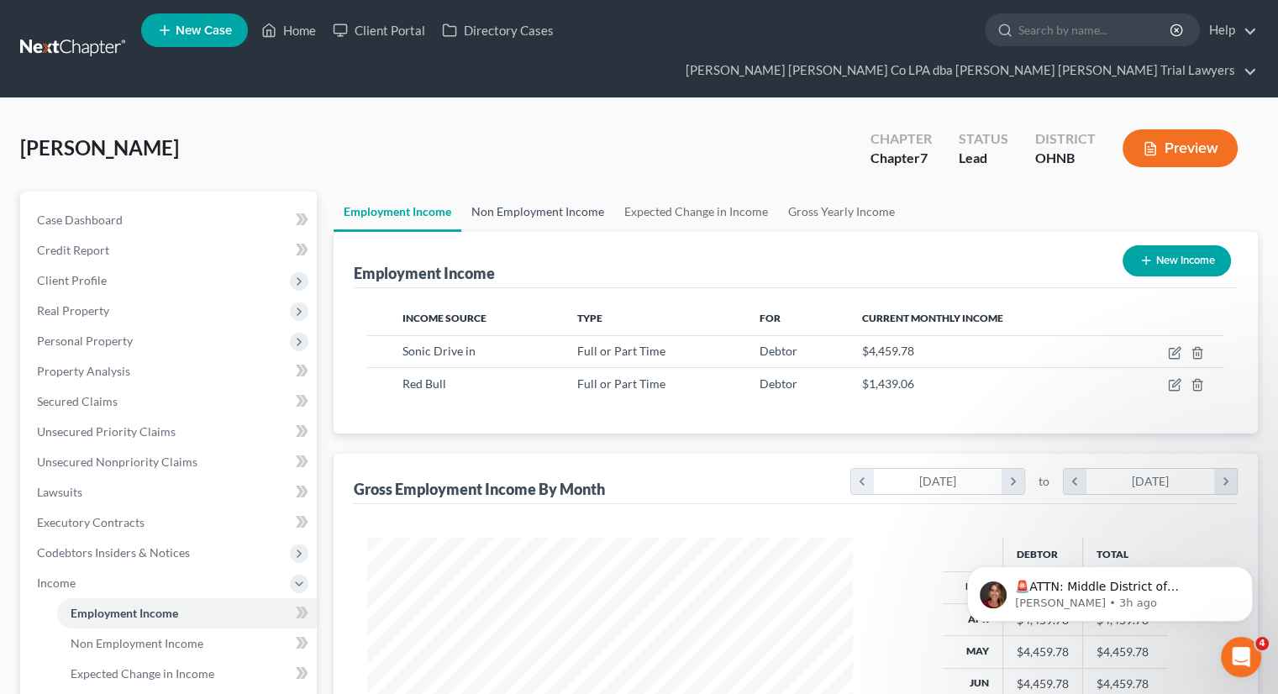
click at [520, 192] on link "Non Employment Income" at bounding box center [537, 212] width 153 height 40
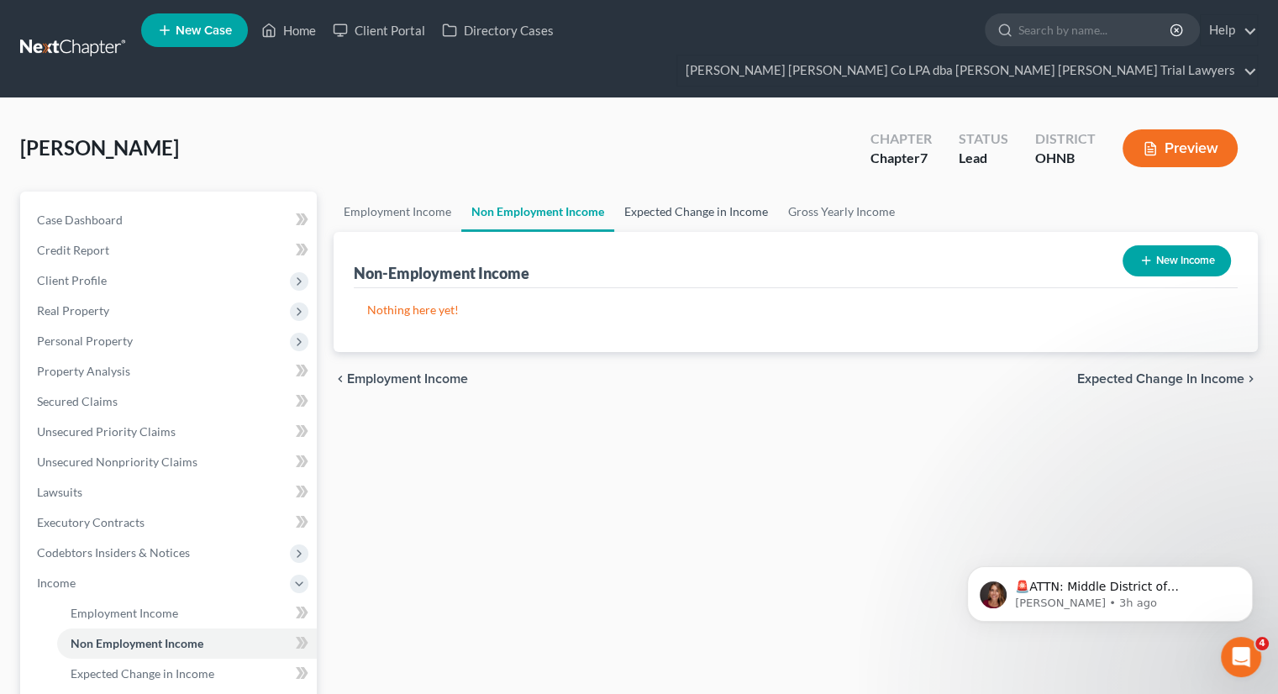
click at [669, 192] on link "Expected Change in Income" at bounding box center [696, 212] width 164 height 40
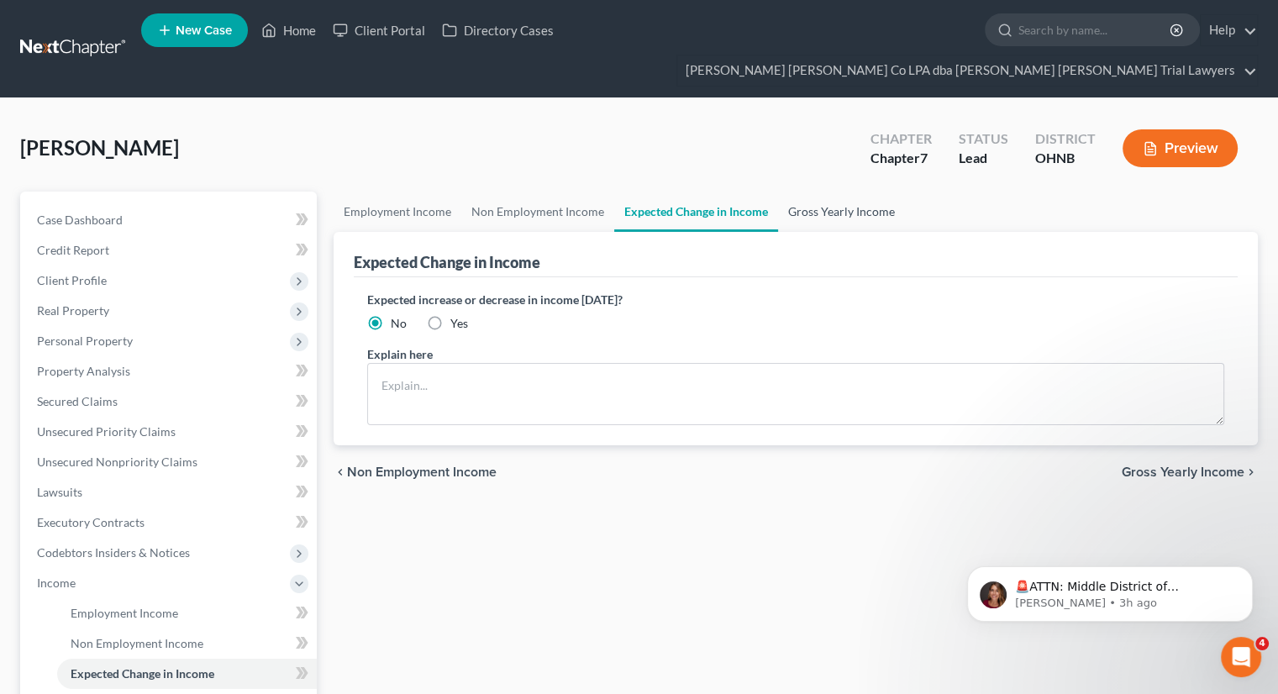
click at [810, 192] on link "Gross Yearly Income" at bounding box center [841, 212] width 127 height 40
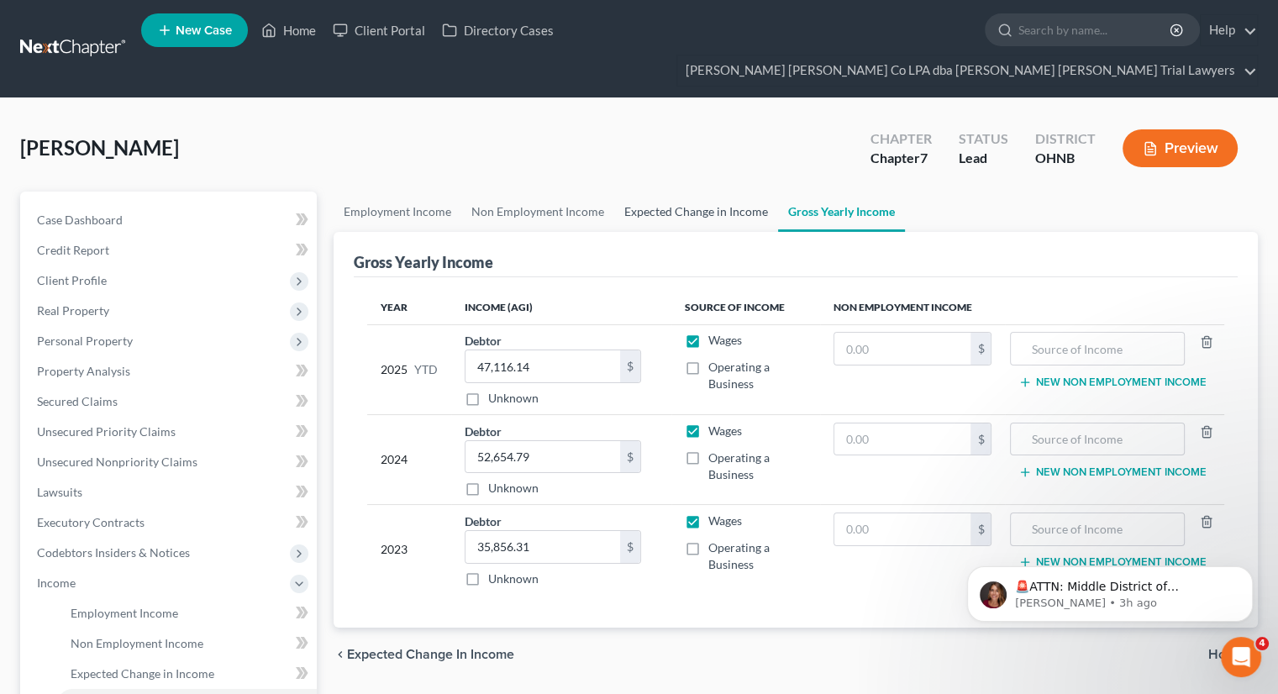
click at [704, 192] on link "Expected Change in Income" at bounding box center [696, 212] width 164 height 40
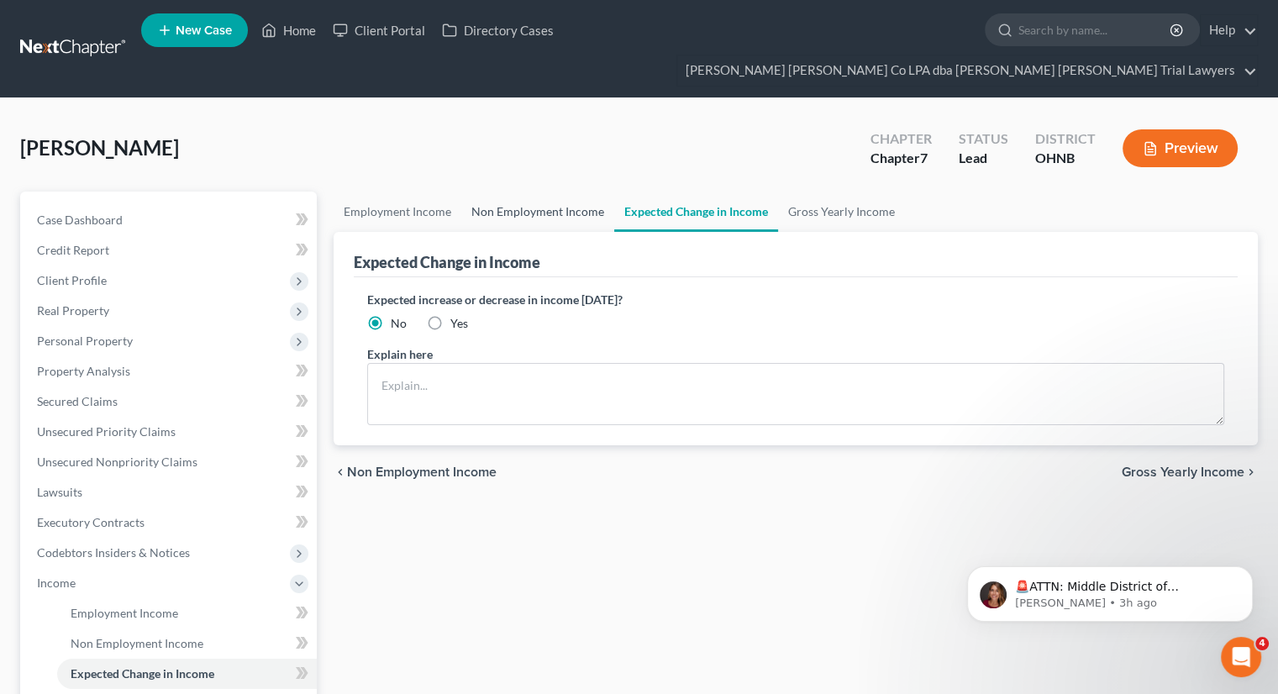
click at [541, 192] on link "Non Employment Income" at bounding box center [537, 212] width 153 height 40
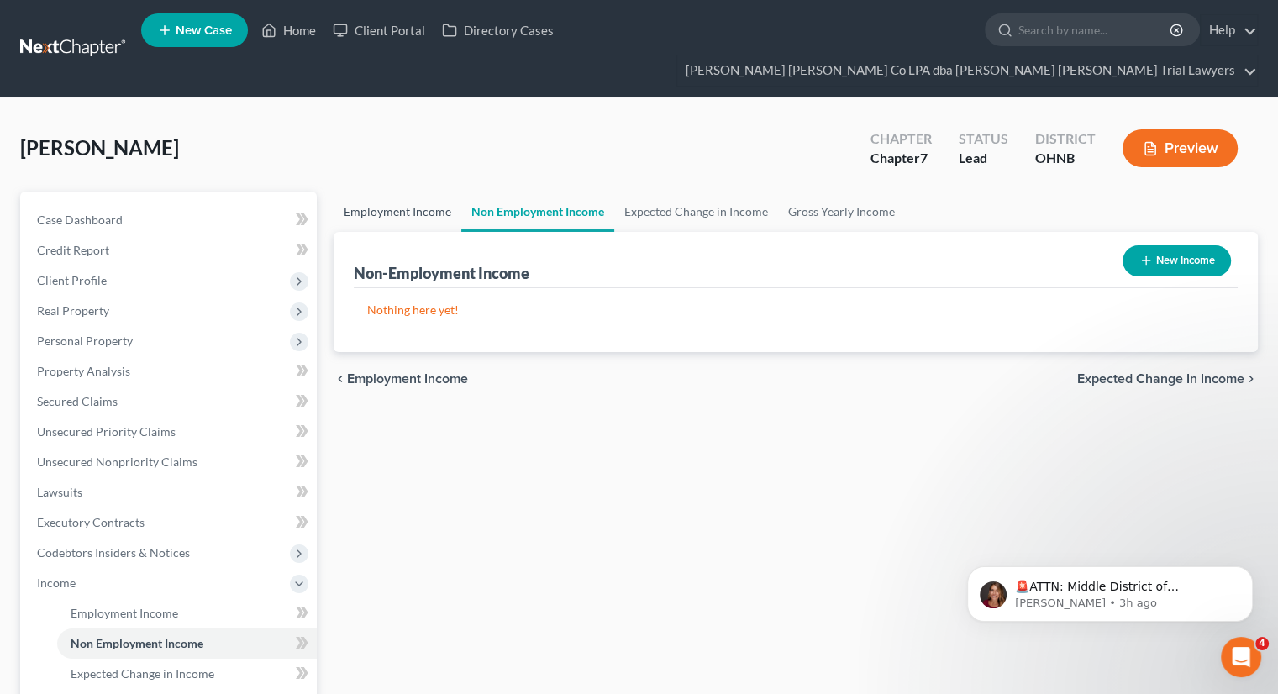
click at [418, 192] on link "Employment Income" at bounding box center [398, 212] width 128 height 40
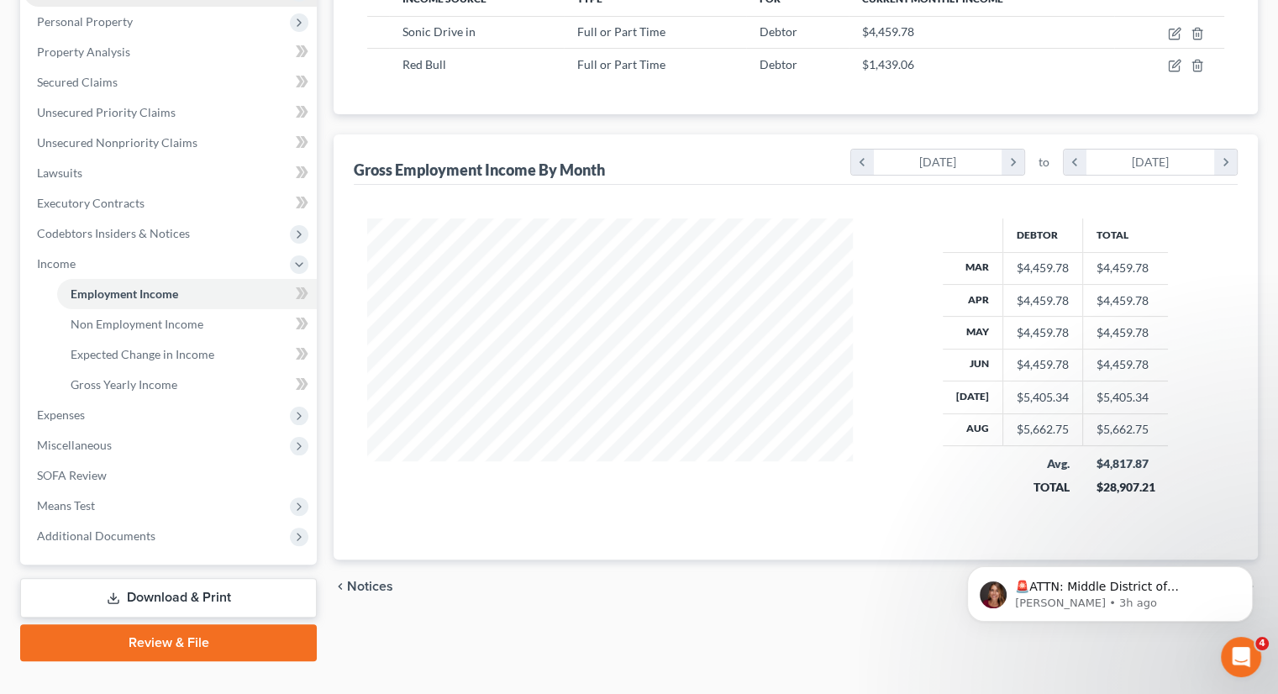
scroll to position [318, 0]
click at [142, 401] on span "Expenses" at bounding box center [170, 416] width 293 height 30
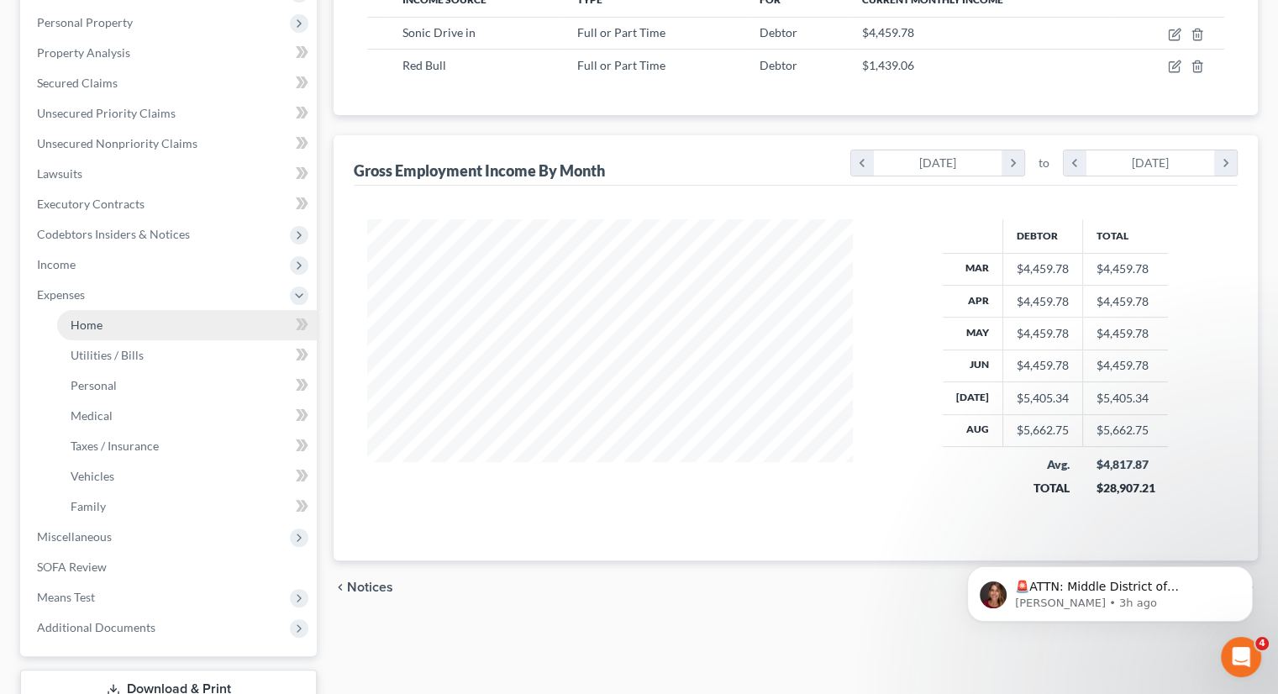
click at [131, 310] on link "Home" at bounding box center [187, 325] width 260 height 30
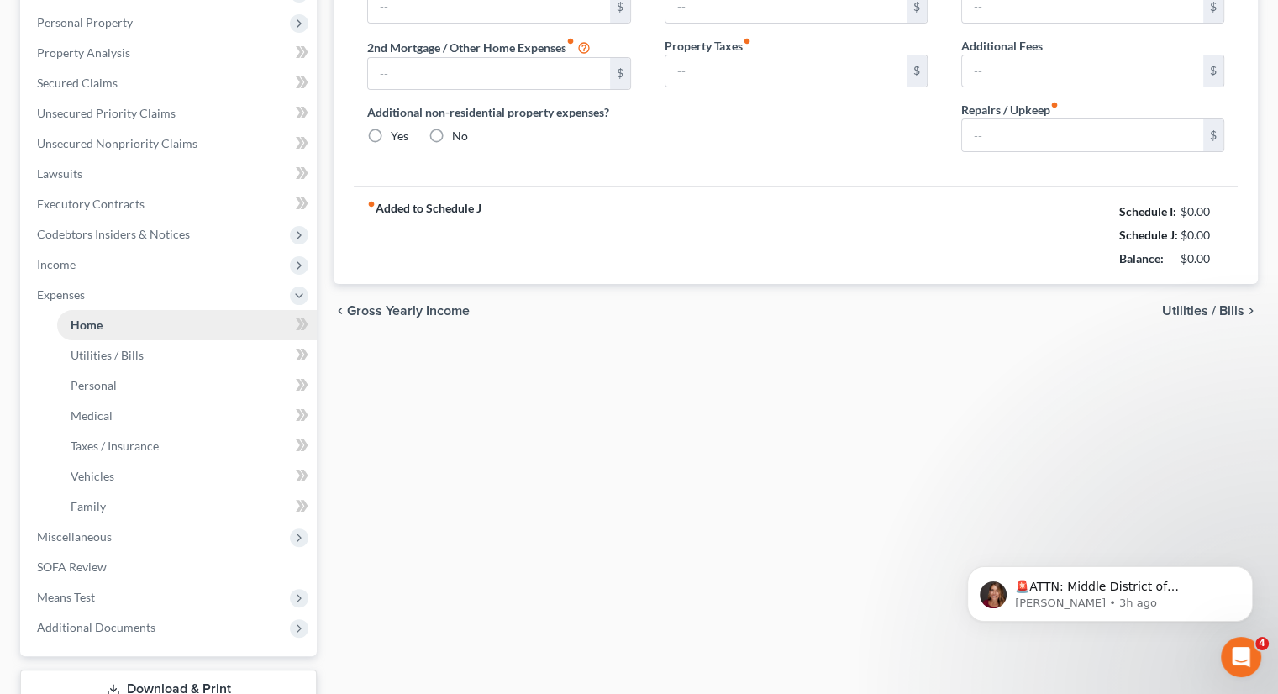
type input "1,100.00"
type input "0.00"
radio input "true"
type input "0.00"
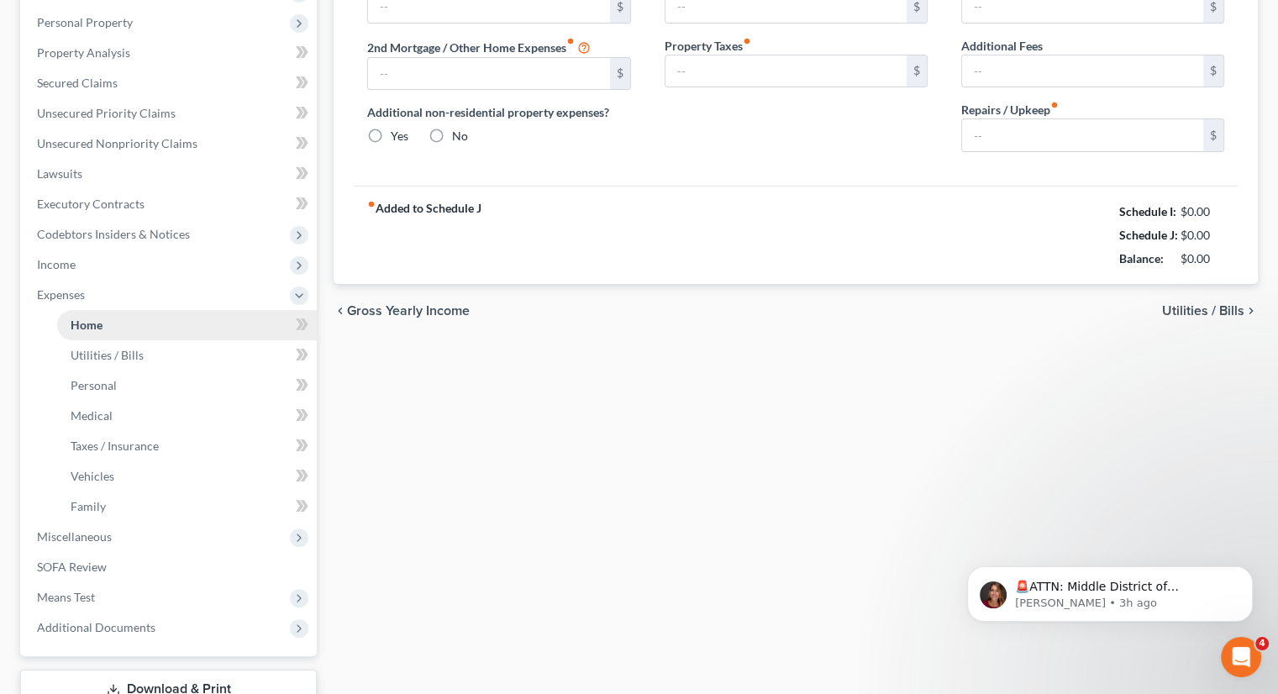
type input "0.00"
type input "100.00"
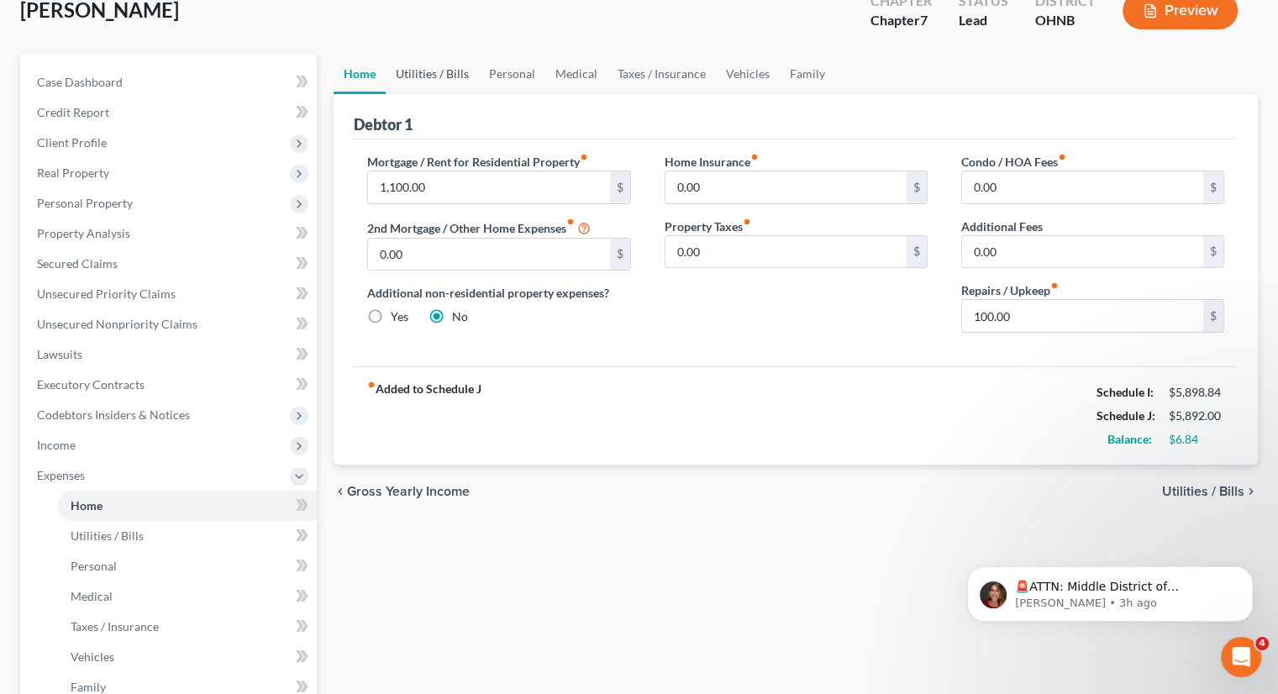
click at [447, 54] on link "Utilities / Bills" at bounding box center [432, 74] width 93 height 40
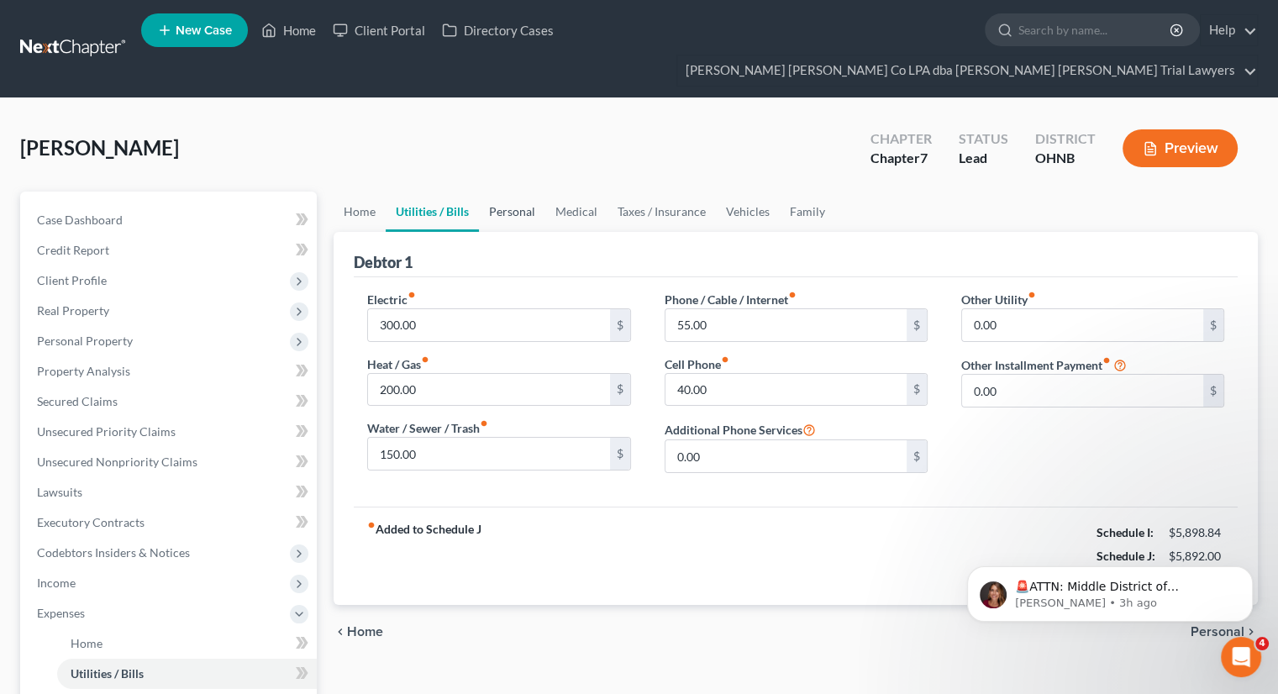
click at [510, 192] on link "Personal" at bounding box center [512, 212] width 66 height 40
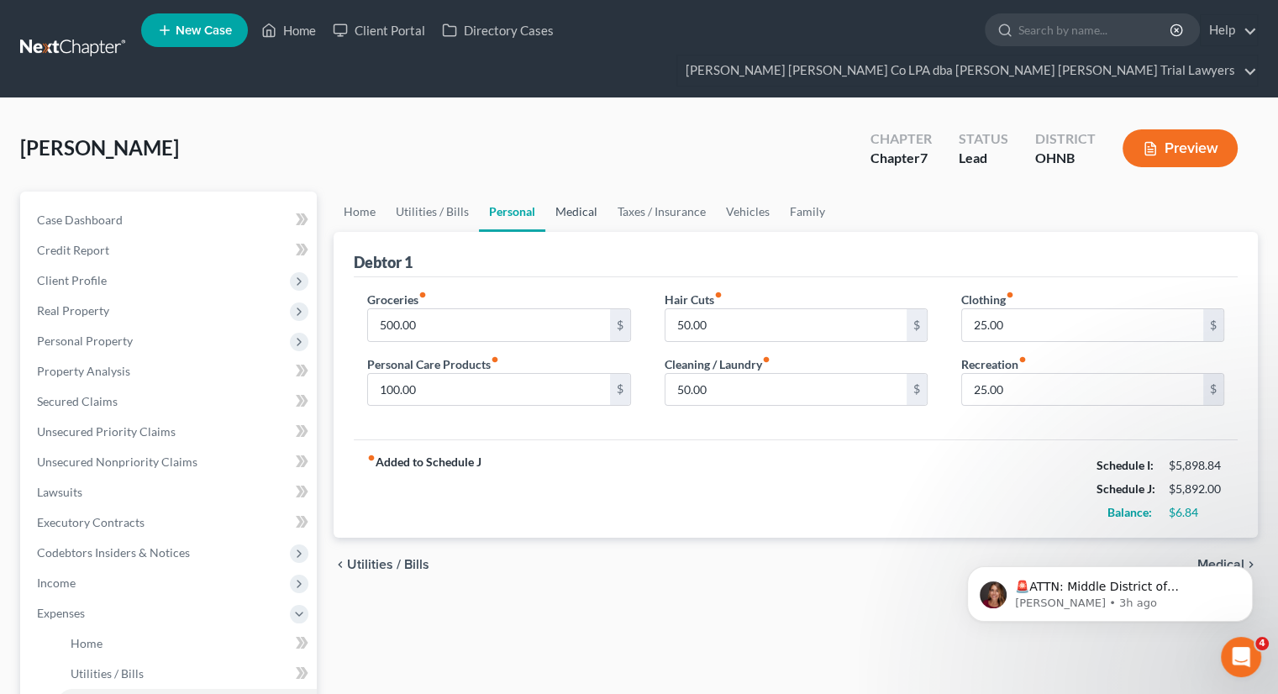
click at [571, 192] on link "Medical" at bounding box center [576, 212] width 62 height 40
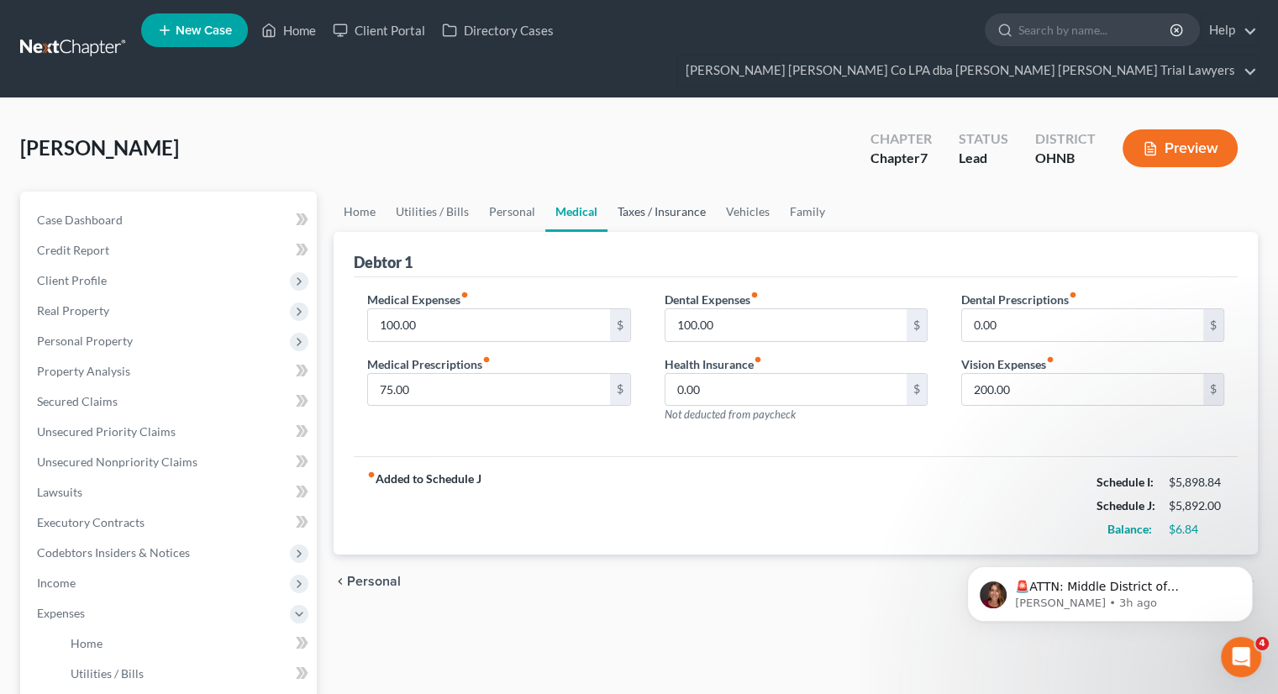
click at [648, 192] on link "Taxes / Insurance" at bounding box center [661, 212] width 108 height 40
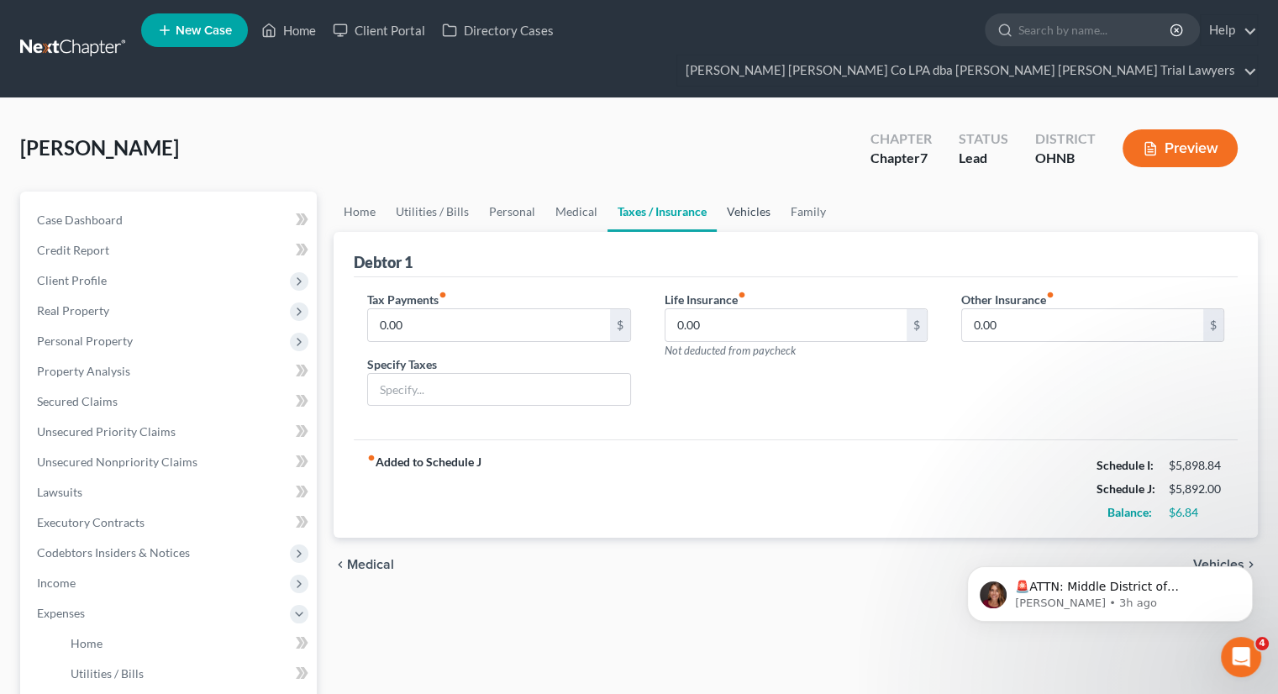
click at [753, 192] on link "Vehicles" at bounding box center [749, 212] width 64 height 40
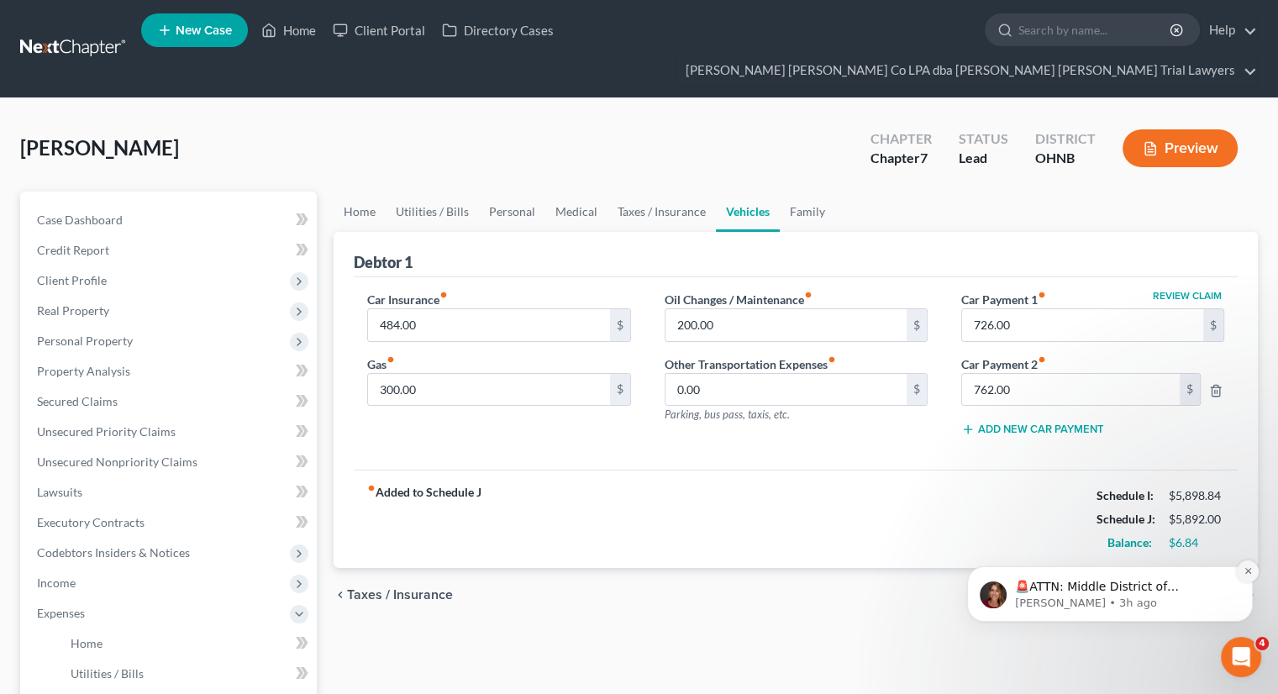
click at [1247, 571] on icon "Dismiss notification" at bounding box center [1247, 571] width 6 height 6
